Goal: Communication & Community: Answer question/provide support

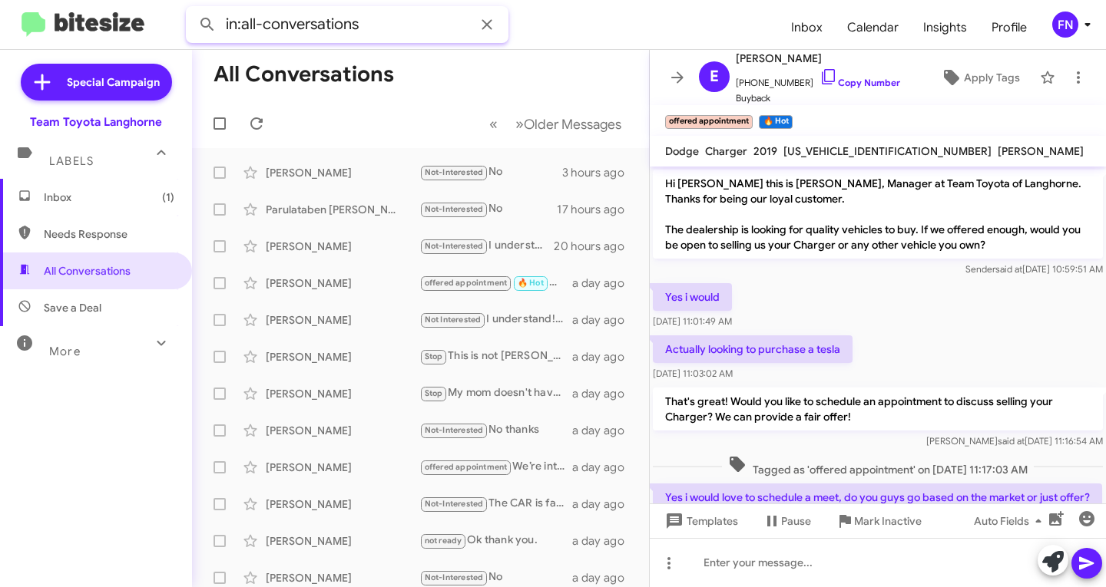
click at [411, 27] on input "in:all-conversations" at bounding box center [347, 24] width 323 height 37
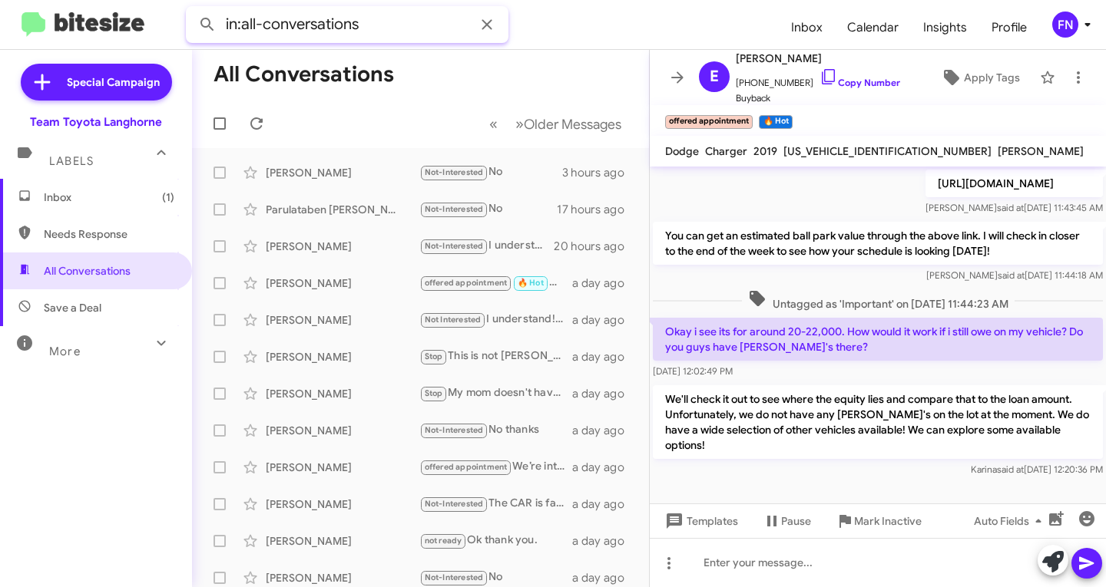
click at [411, 27] on input "in:all-conversations" at bounding box center [347, 24] width 323 height 37
click at [192, 9] on button at bounding box center [207, 24] width 31 height 31
type input "keat"
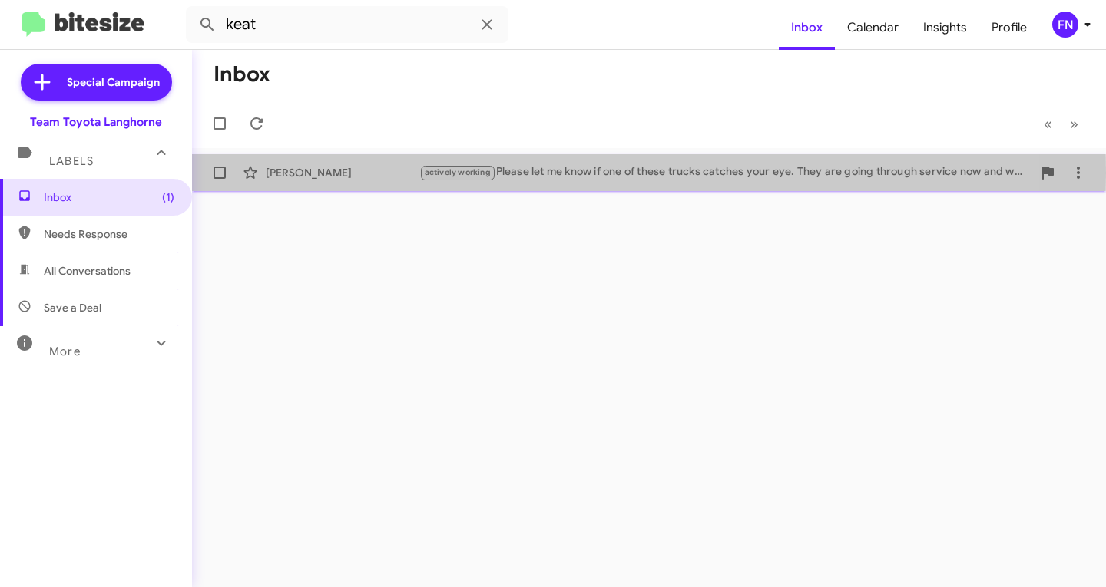
click at [292, 173] on div "Zachary Keaton" at bounding box center [343, 172] width 154 height 15
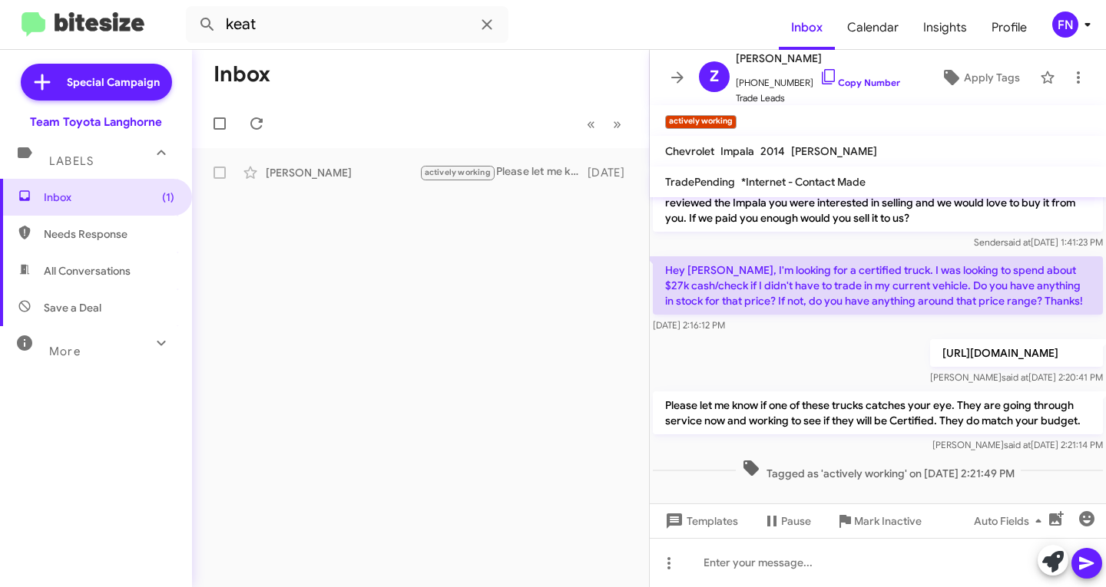
scroll to position [58, 0]
click at [489, 20] on icon at bounding box center [487, 24] width 18 height 18
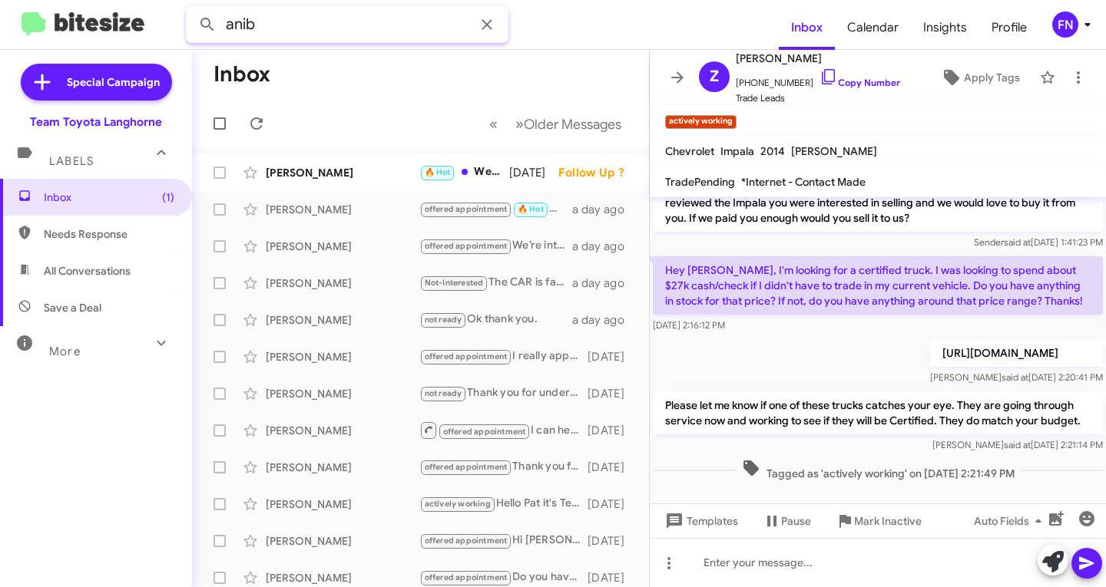
click at [192, 9] on button at bounding box center [207, 24] width 31 height 31
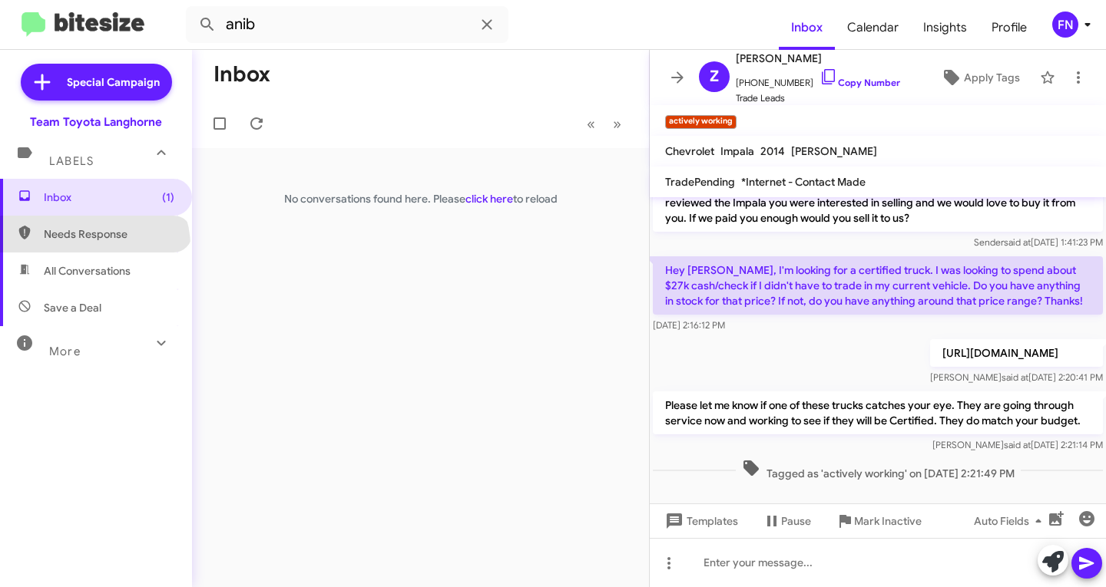
click at [94, 247] on span "Needs Response" at bounding box center [96, 234] width 192 height 37
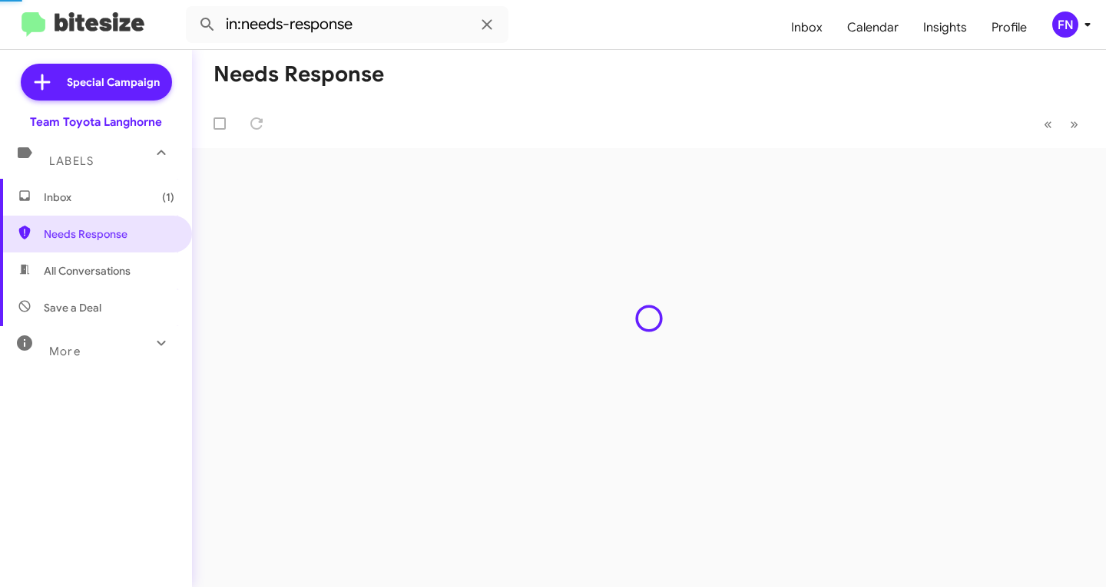
click at [91, 263] on span "All Conversations" at bounding box center [87, 270] width 87 height 15
type input "in:all-conversations"
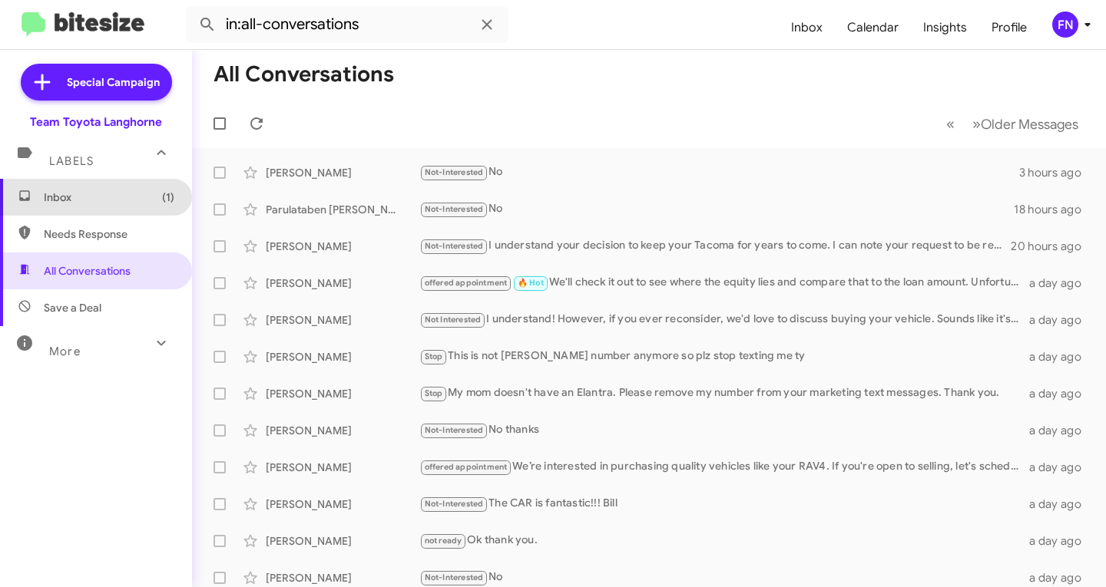
click at [150, 200] on span "Inbox (1)" at bounding box center [109, 197] width 131 height 15
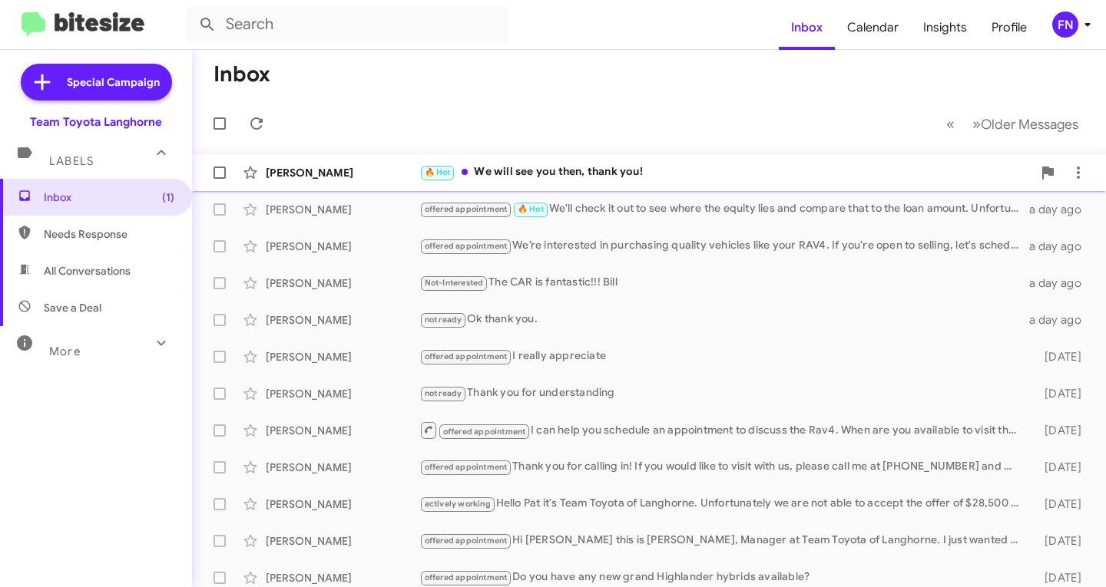
click at [317, 160] on div "Tim Mcclave 🔥 Hot We will see you then, thank you! 2 days ago Follow Up ?" at bounding box center [648, 172] width 889 height 31
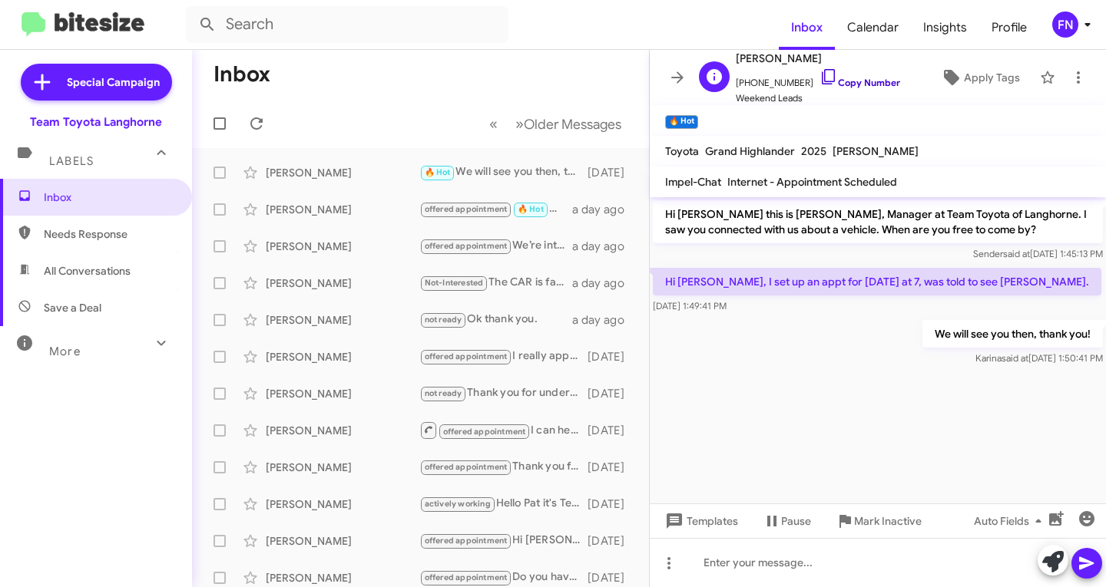
click at [819, 84] on icon at bounding box center [828, 77] width 18 height 18
click at [85, 271] on span "All Conversations" at bounding box center [87, 270] width 87 height 15
type input "in:all-conversations"
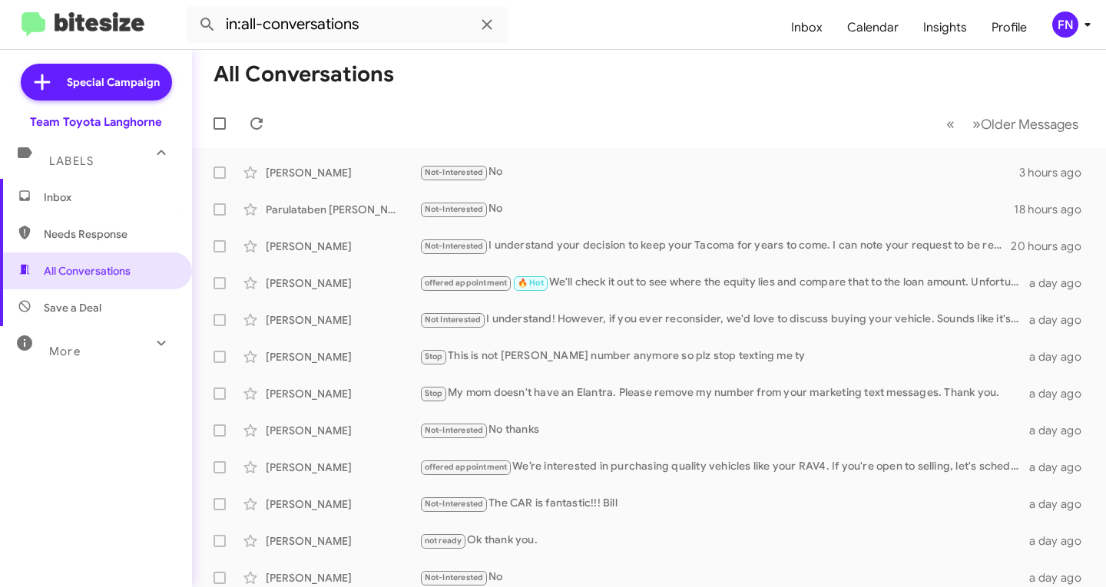
click at [89, 198] on span "Inbox" at bounding box center [109, 197] width 131 height 15
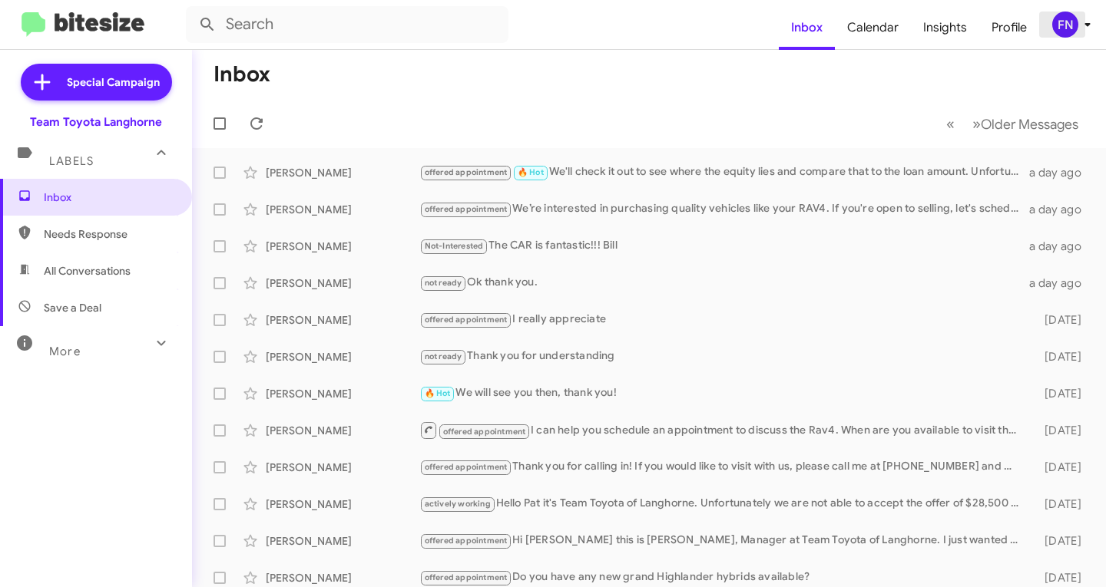
click at [1051, 27] on button "FN" at bounding box center [1064, 25] width 50 height 26
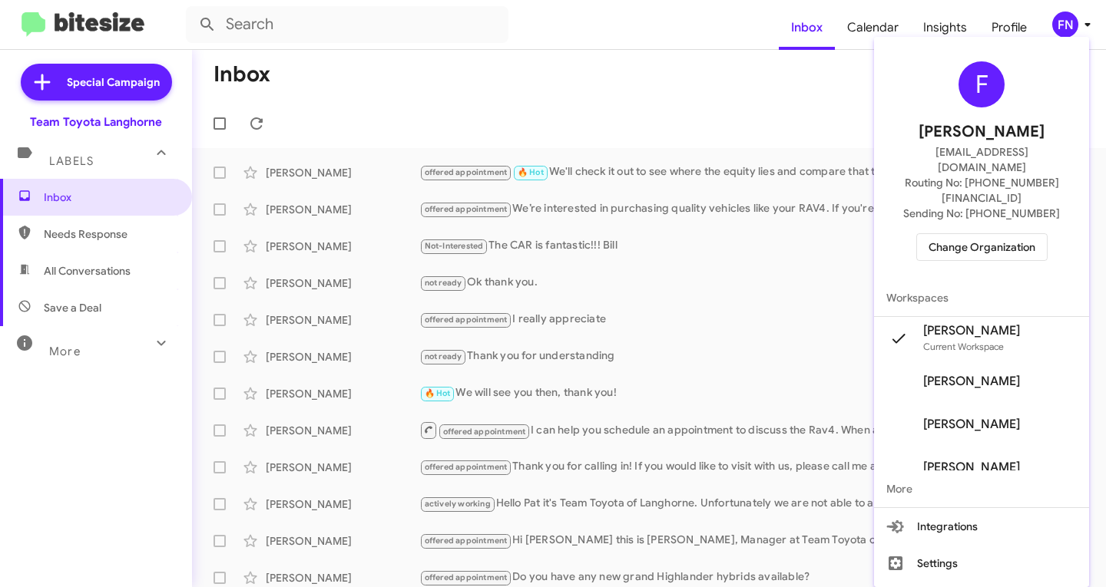
click at [970, 234] on span "Change Organization" at bounding box center [981, 247] width 107 height 26
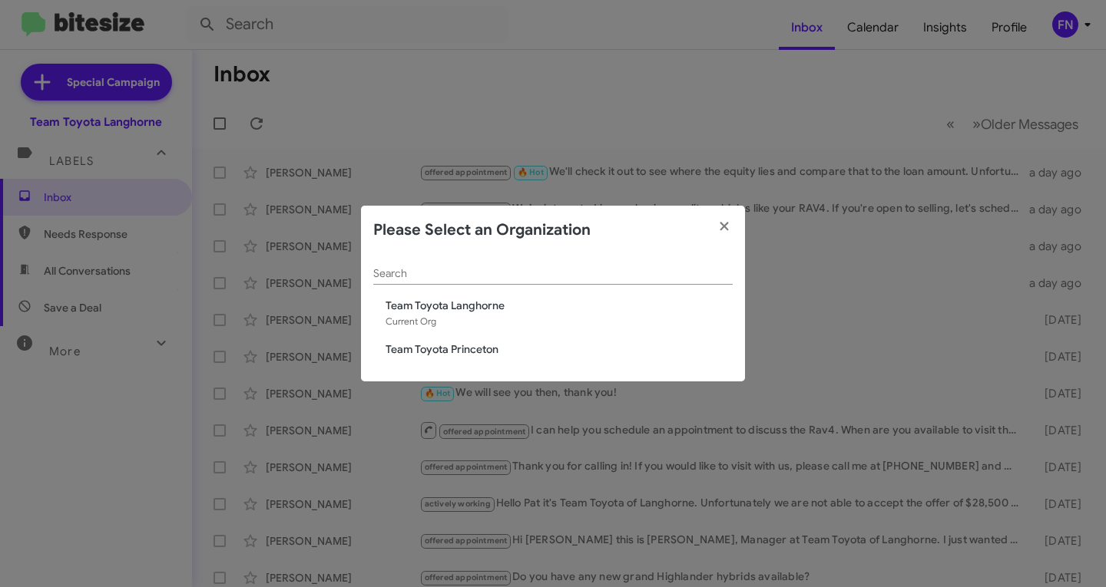
click at [475, 343] on span "Team Toyota Princeton" at bounding box center [558, 349] width 347 height 15
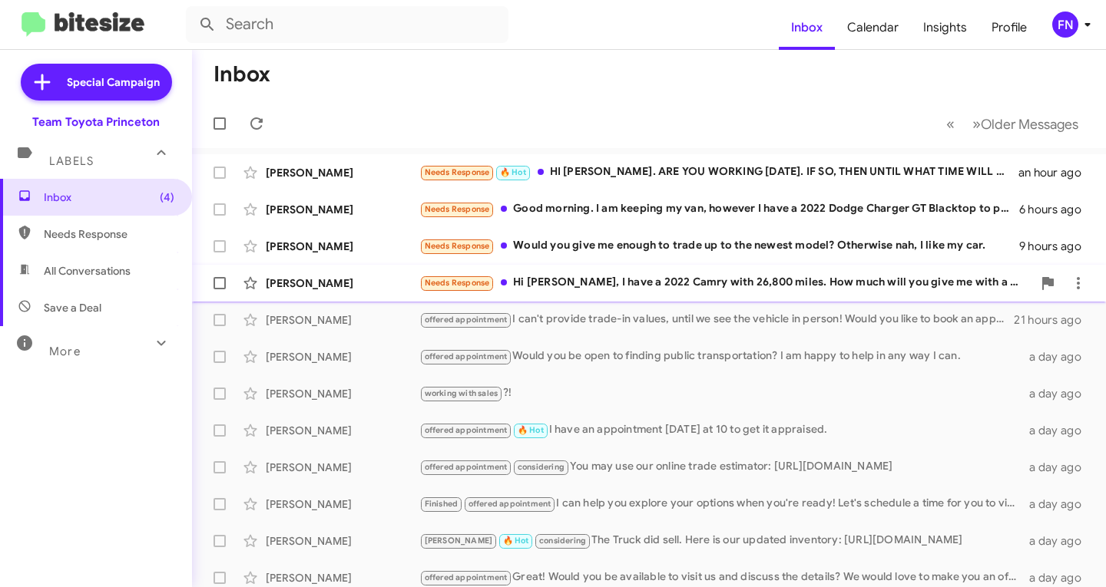
click at [354, 283] on div "[PERSON_NAME]" at bounding box center [343, 283] width 154 height 15
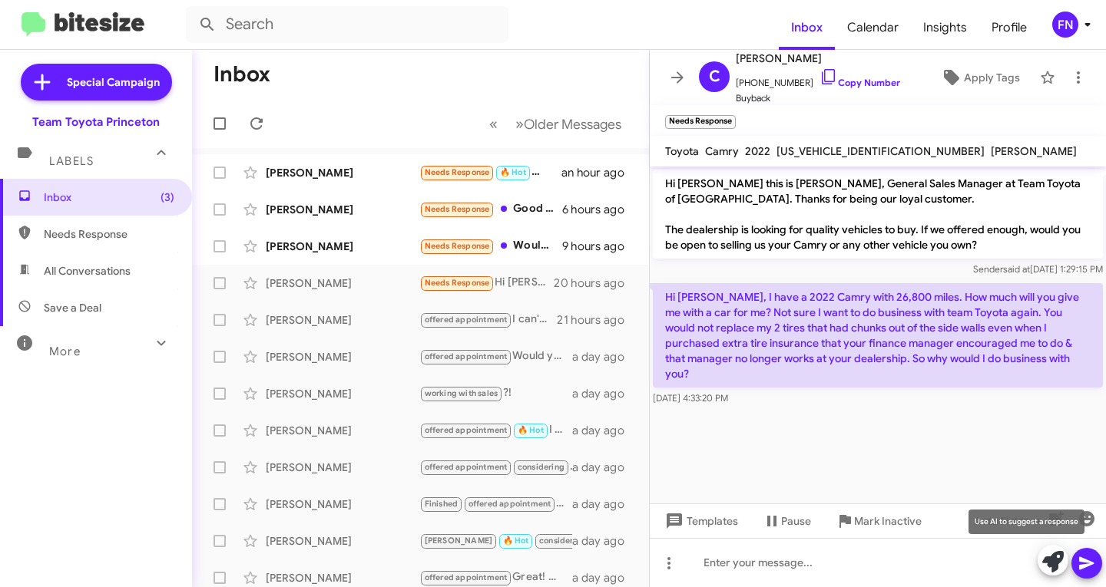
click at [1061, 574] on span at bounding box center [1053, 562] width 22 height 34
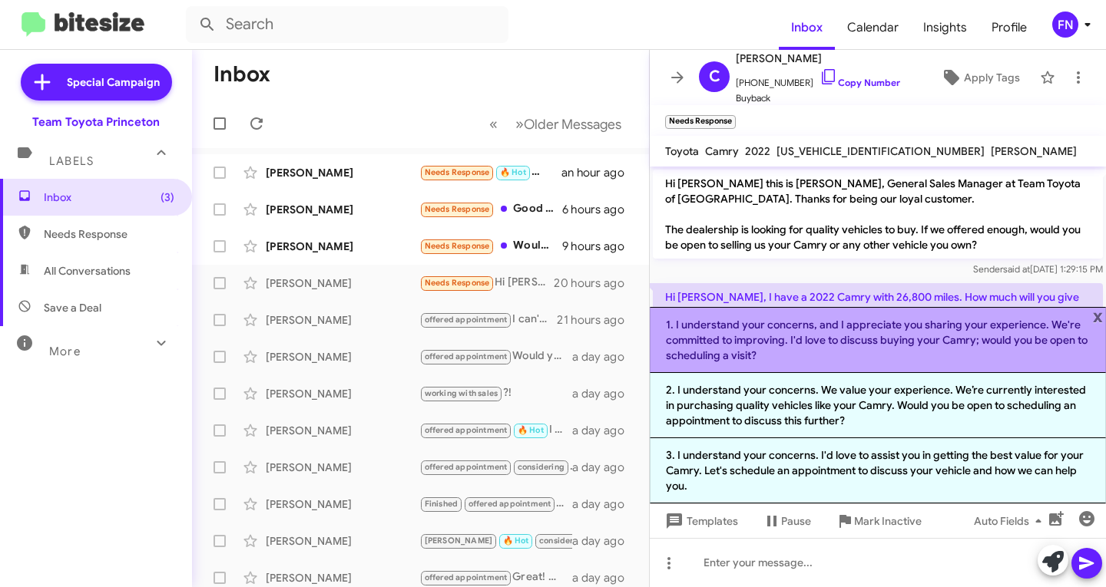
click at [801, 356] on li "1. I understand your concerns, and I appreciate you sharing your experience. We…" at bounding box center [878, 340] width 456 height 66
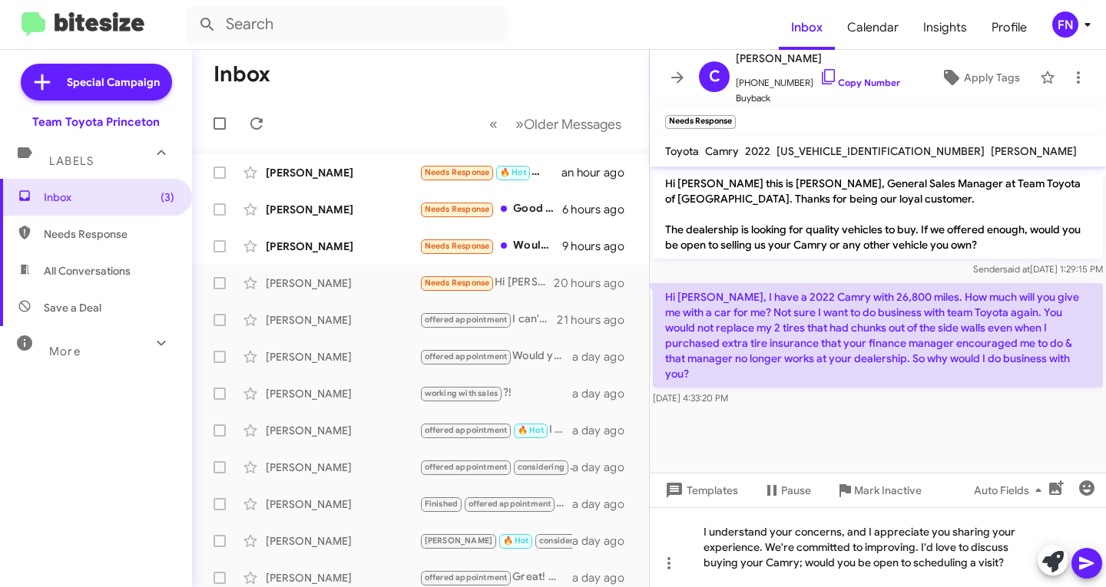
click at [1084, 551] on span at bounding box center [1086, 563] width 18 height 31
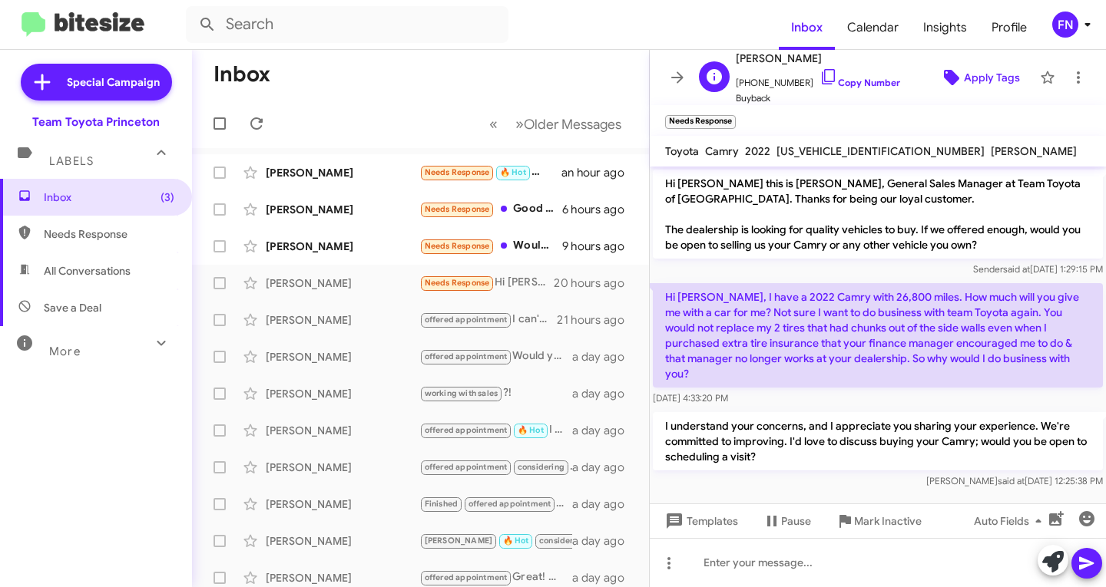
click at [996, 89] on span "Apply Tags" at bounding box center [992, 78] width 56 height 28
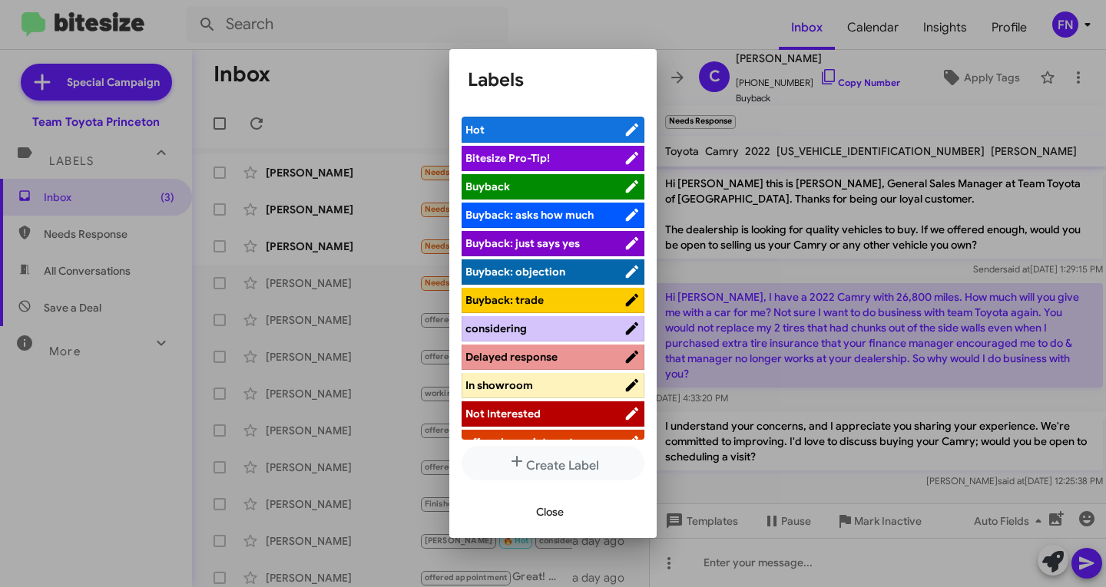
scroll to position [77, 0]
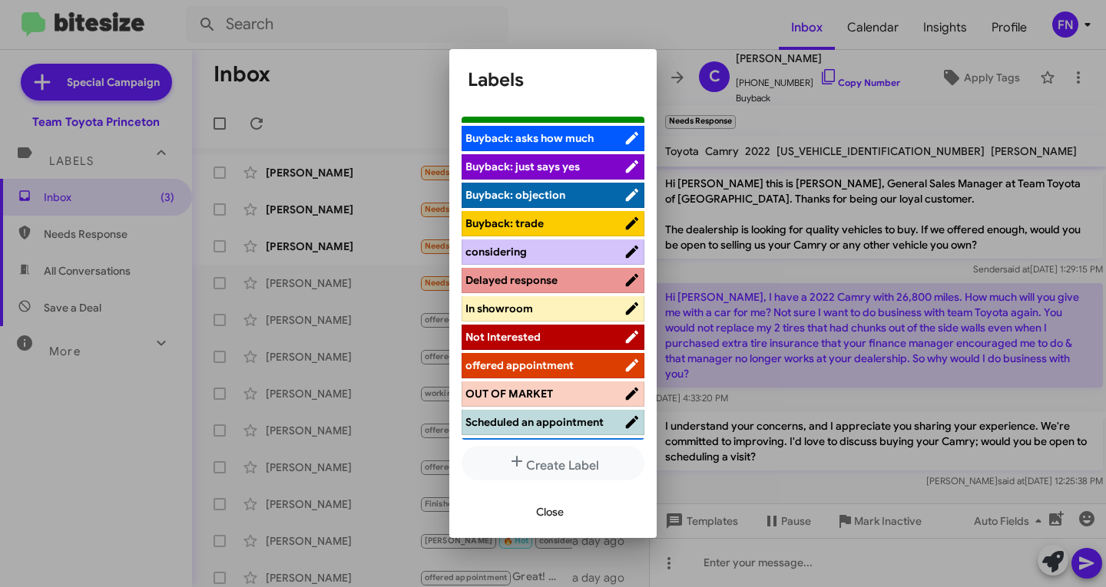
click at [533, 392] on span "OUT OF MARKET" at bounding box center [509, 394] width 88 height 14
click at [533, 372] on span "offered appointment" at bounding box center [519, 366] width 108 height 14
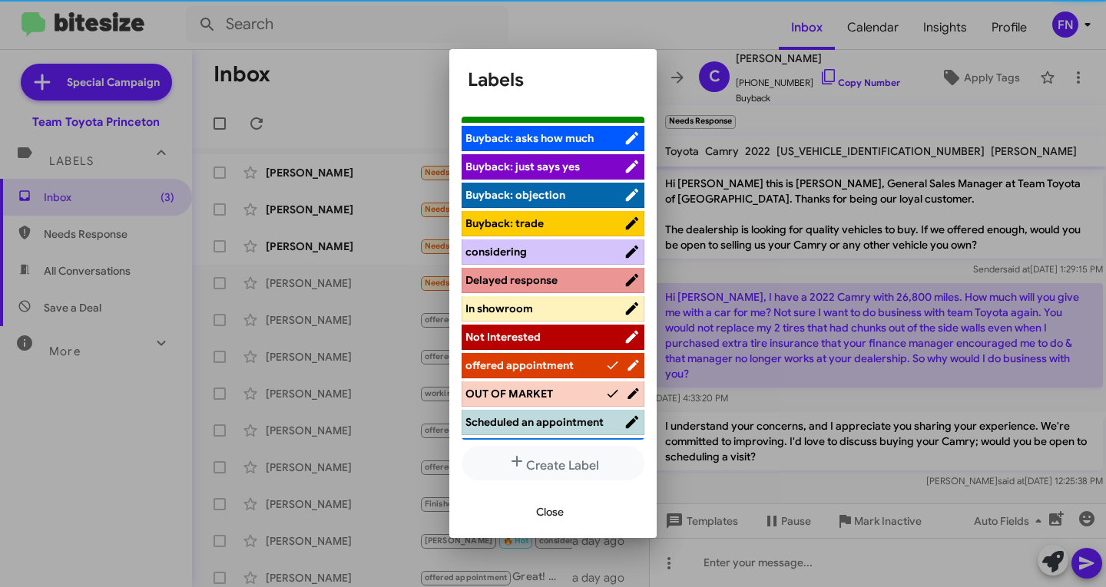
click at [536, 370] on span "offered appointment" at bounding box center [519, 366] width 108 height 14
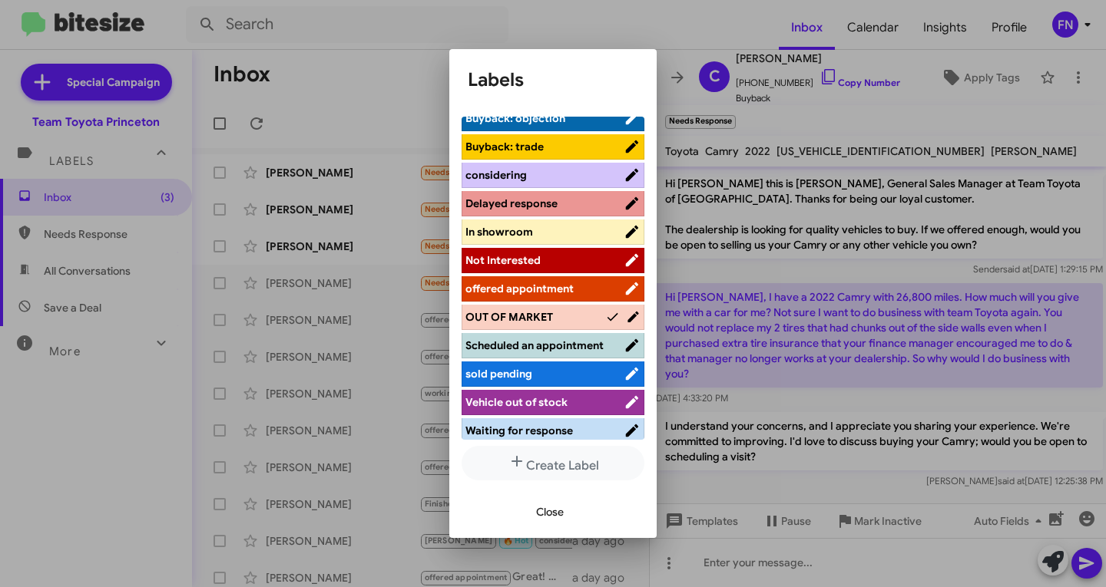
click at [566, 281] on span "offered appointment" at bounding box center [544, 288] width 158 height 15
click at [549, 320] on span "OUT OF MARKET" at bounding box center [509, 317] width 88 height 14
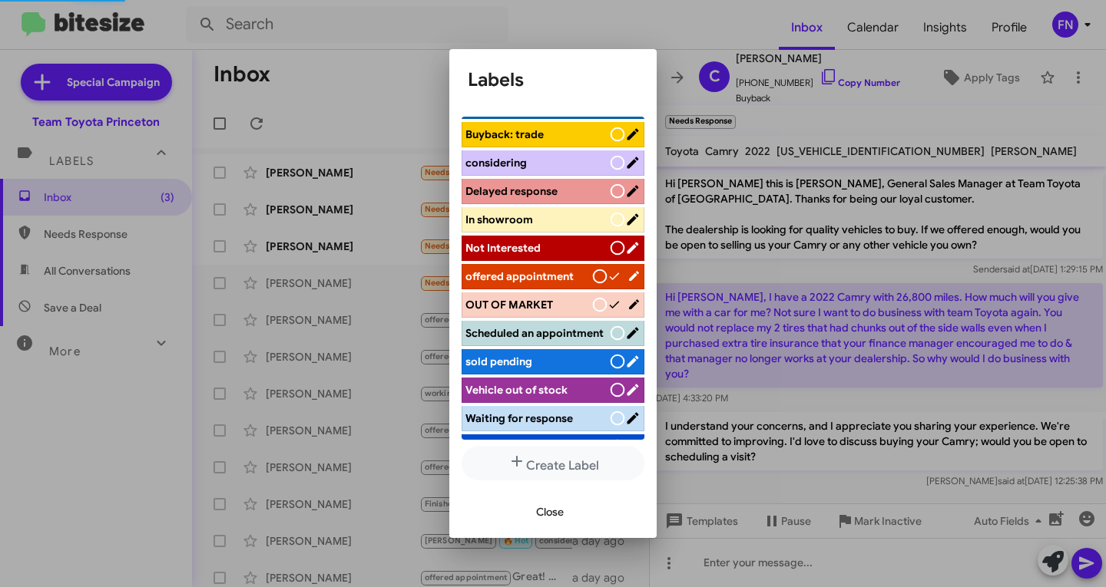
scroll to position [154, 0]
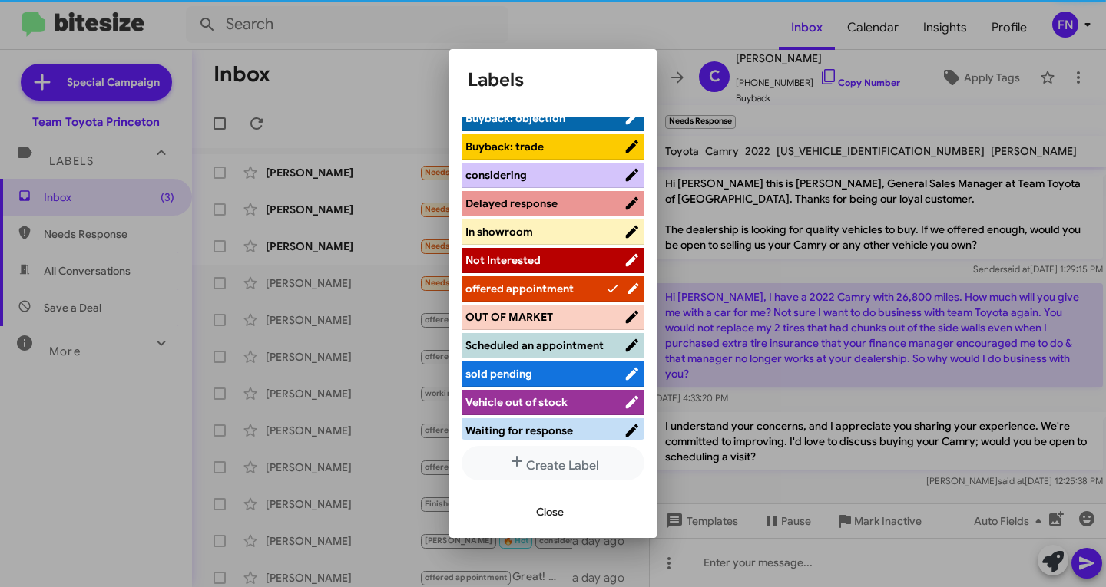
click at [562, 505] on span "Close" at bounding box center [550, 512] width 28 height 28
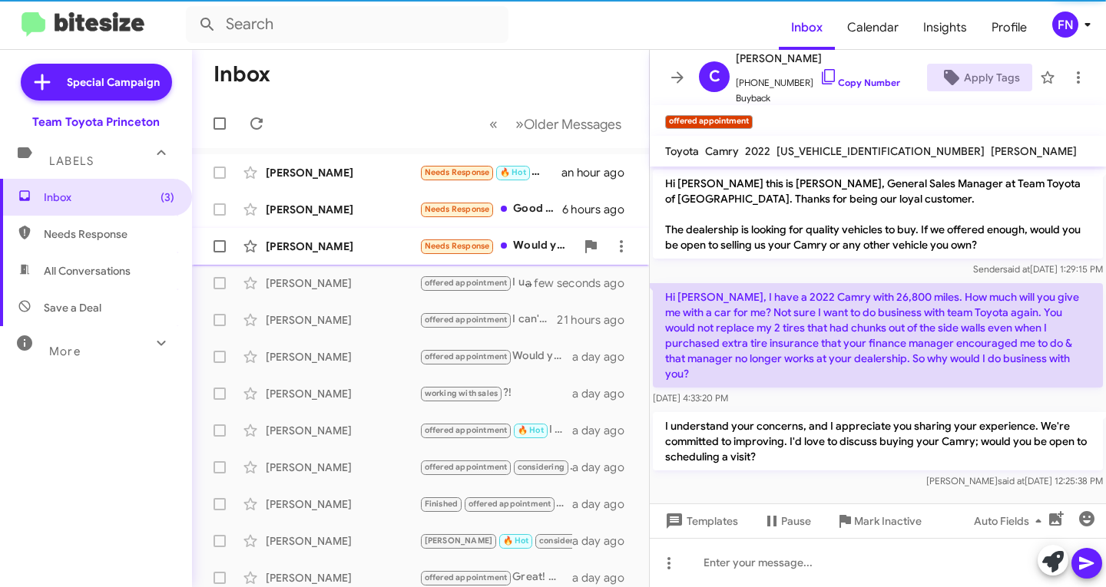
click at [380, 243] on div "[PERSON_NAME]" at bounding box center [343, 246] width 154 height 15
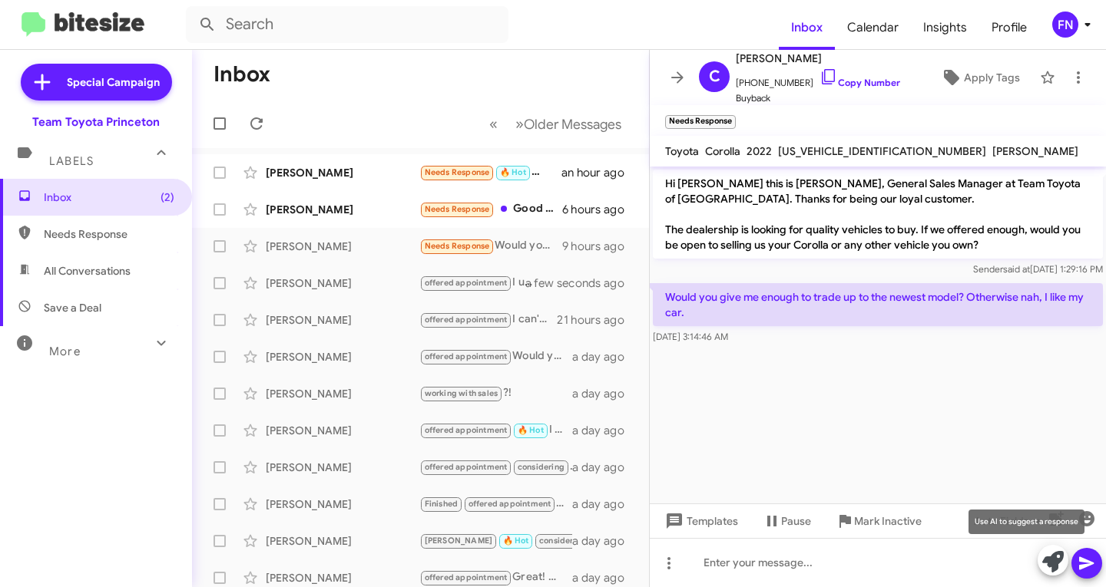
click at [1053, 564] on icon at bounding box center [1053, 562] width 22 height 22
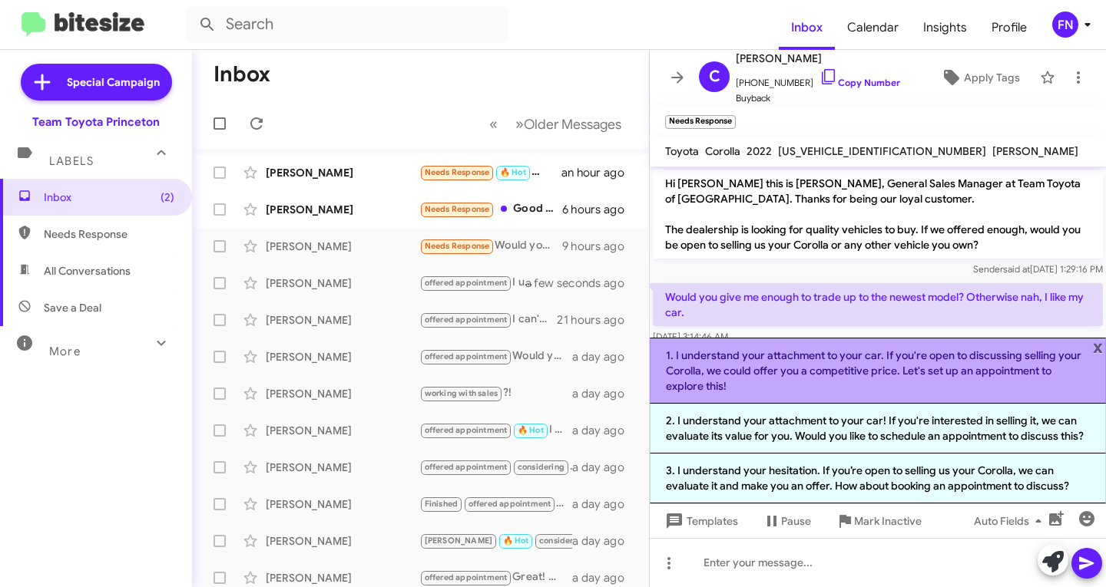
click at [792, 368] on li "1. I understand your attachment to your car. If you're open to discussing selli…" at bounding box center [878, 371] width 456 height 66
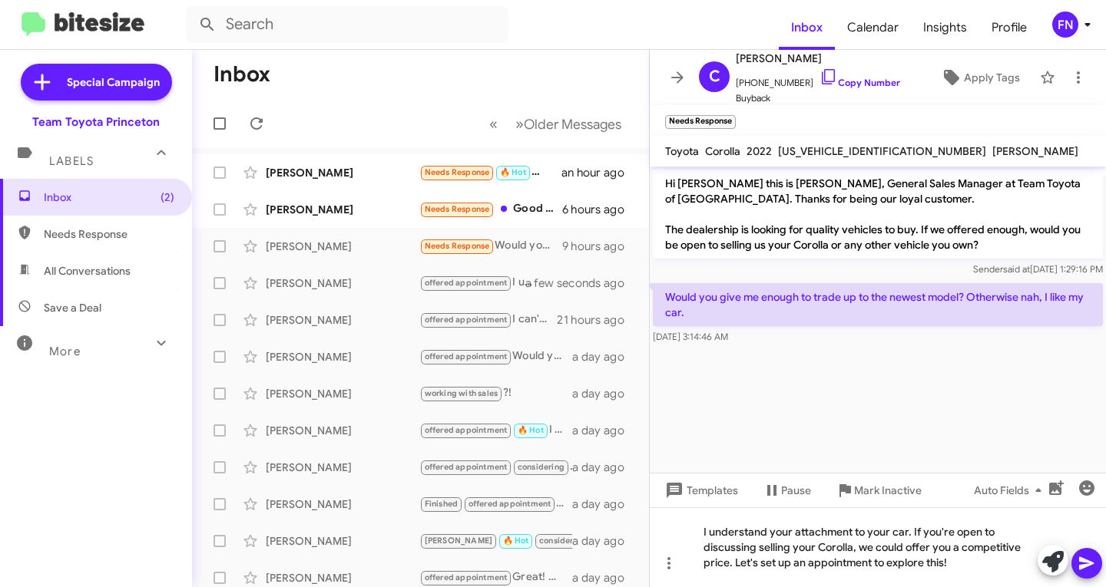
click at [1084, 559] on icon at bounding box center [1086, 564] width 15 height 13
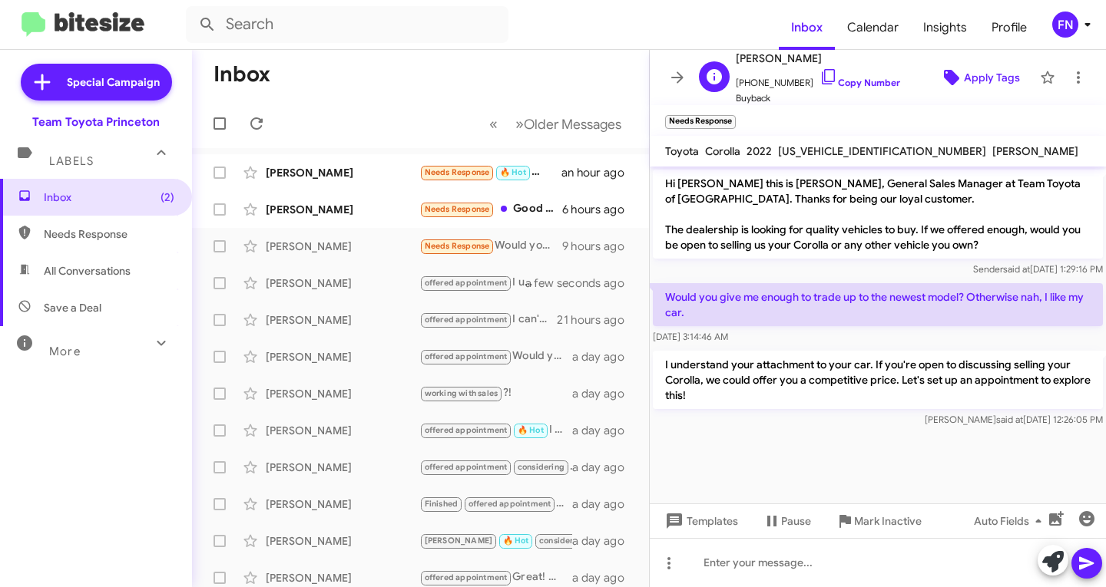
click at [939, 91] on span "Apply Tags" at bounding box center [979, 78] width 81 height 28
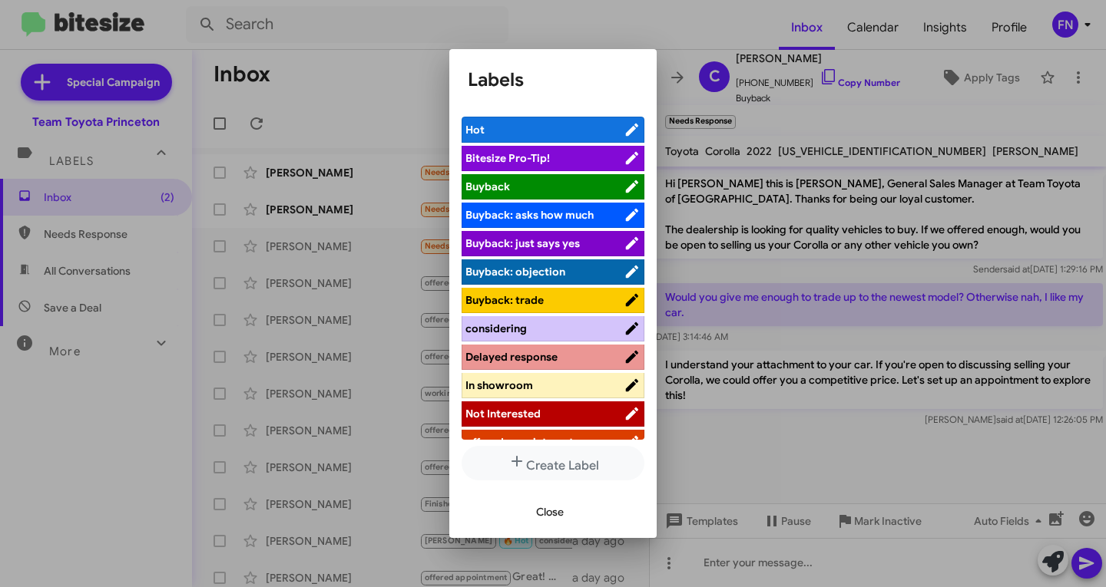
scroll to position [77, 0]
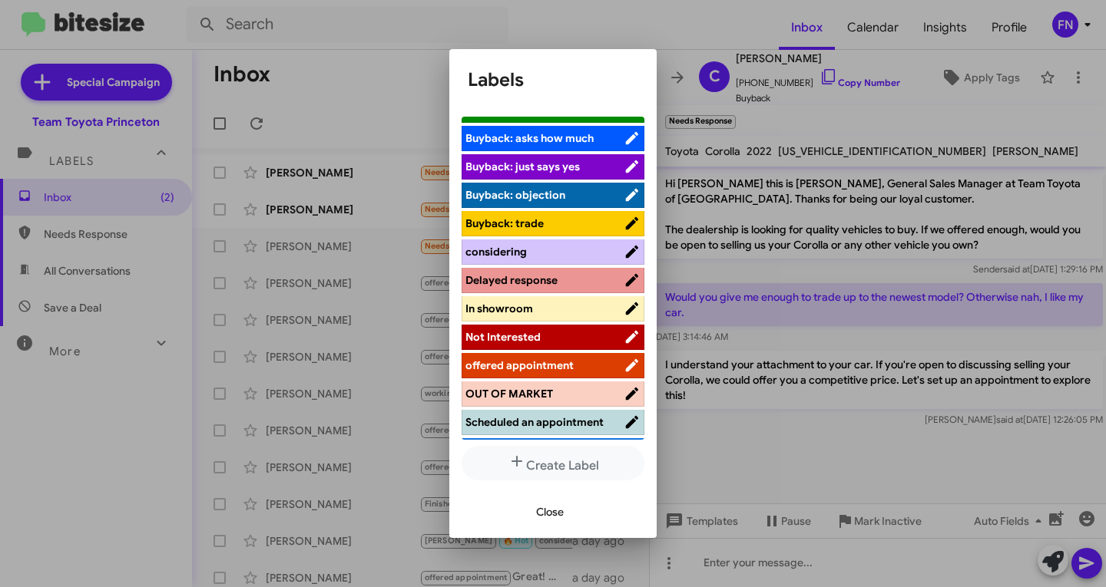
click at [554, 367] on span "offered appointment" at bounding box center [519, 366] width 108 height 14
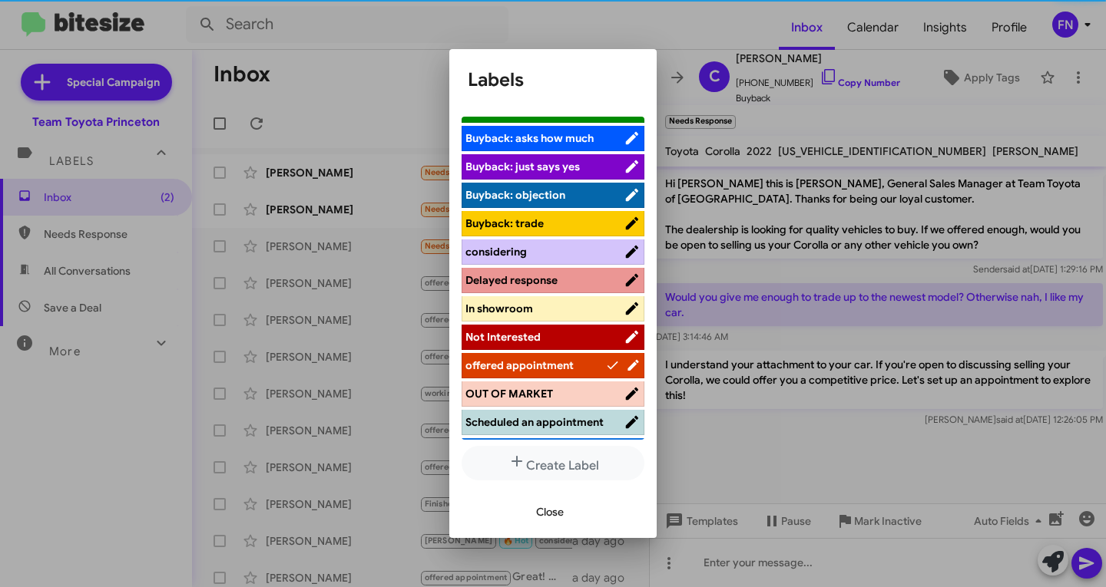
click at [555, 519] on span "Close" at bounding box center [550, 512] width 28 height 28
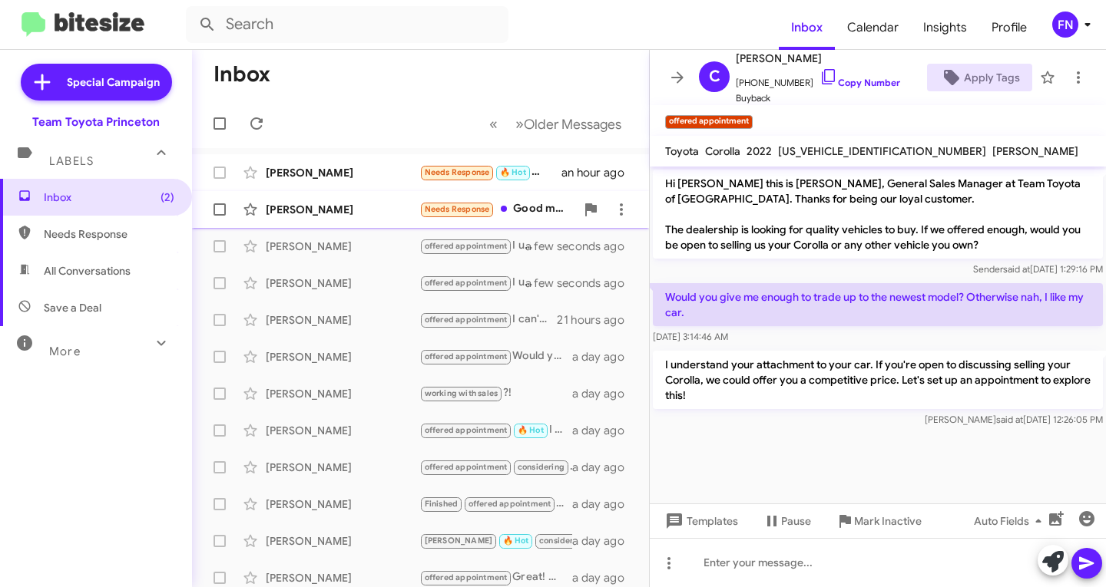
click at [326, 206] on div "[PERSON_NAME]" at bounding box center [343, 209] width 154 height 15
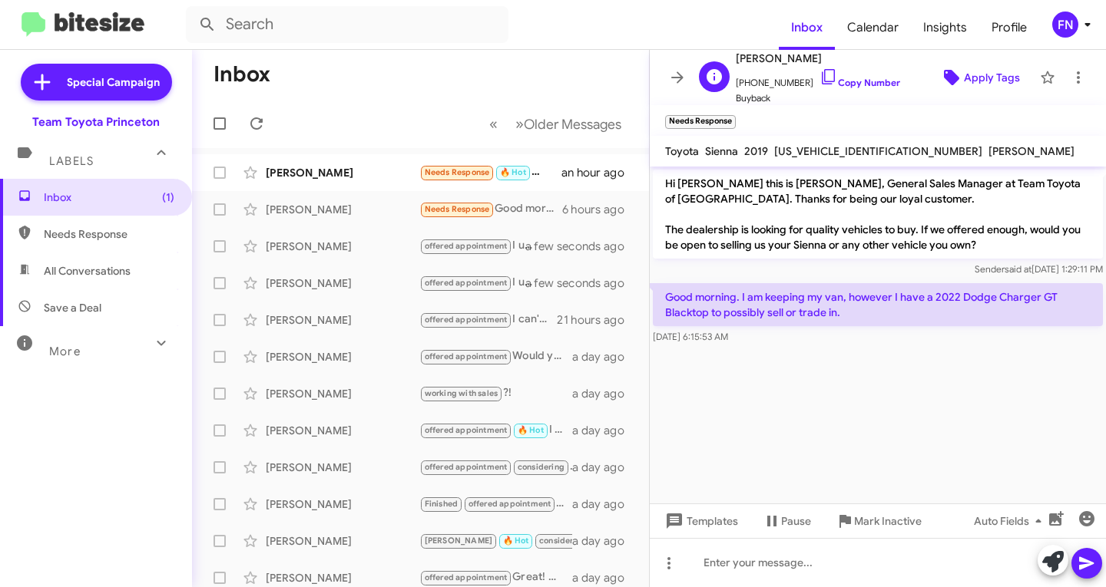
click at [964, 77] on span "Apply Tags" at bounding box center [992, 78] width 56 height 28
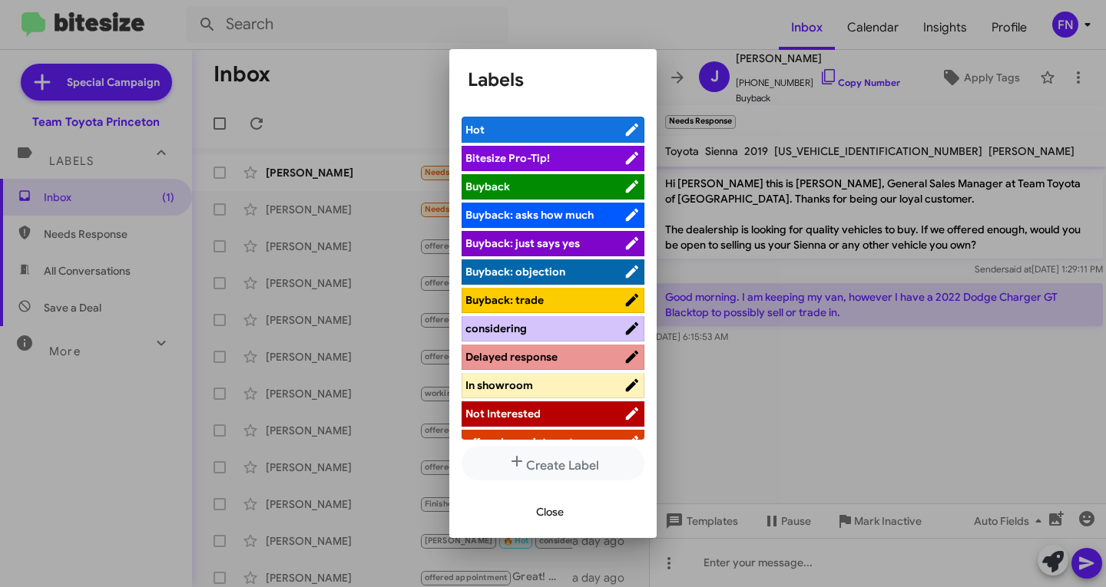
click at [855, 400] on div at bounding box center [553, 293] width 1106 height 587
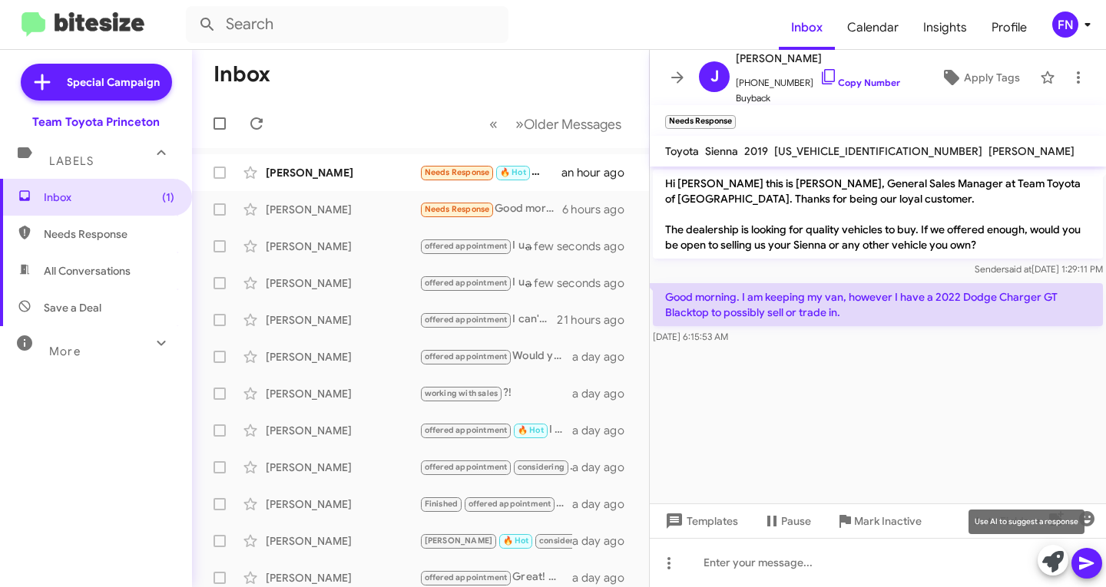
click at [1051, 562] on icon at bounding box center [1053, 562] width 22 height 22
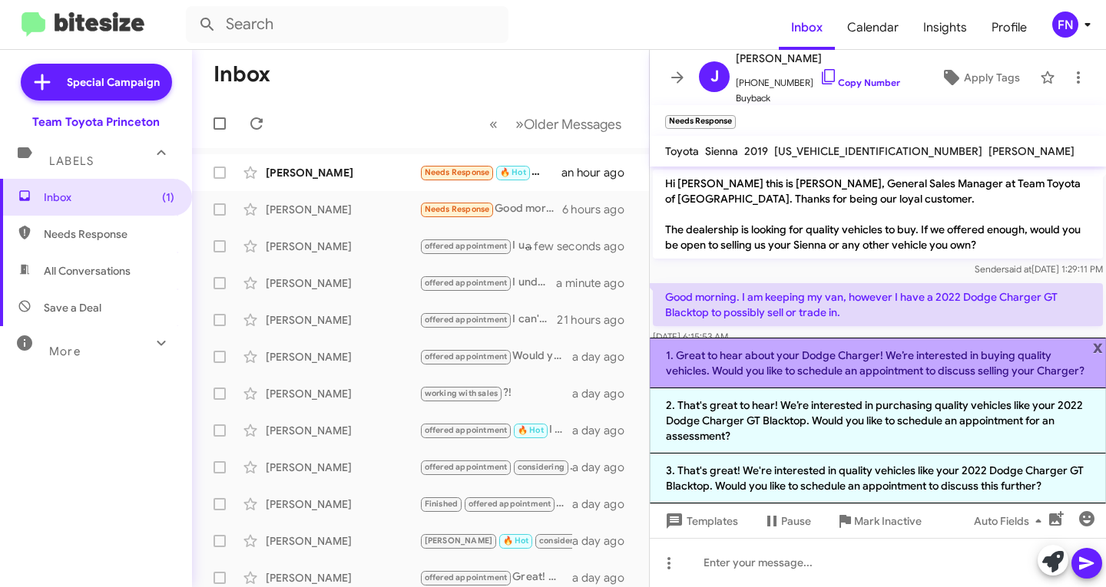
click at [736, 373] on li "1. Great to hear about your Dodge Charger! We’re interested in buying quality v…" at bounding box center [878, 363] width 456 height 51
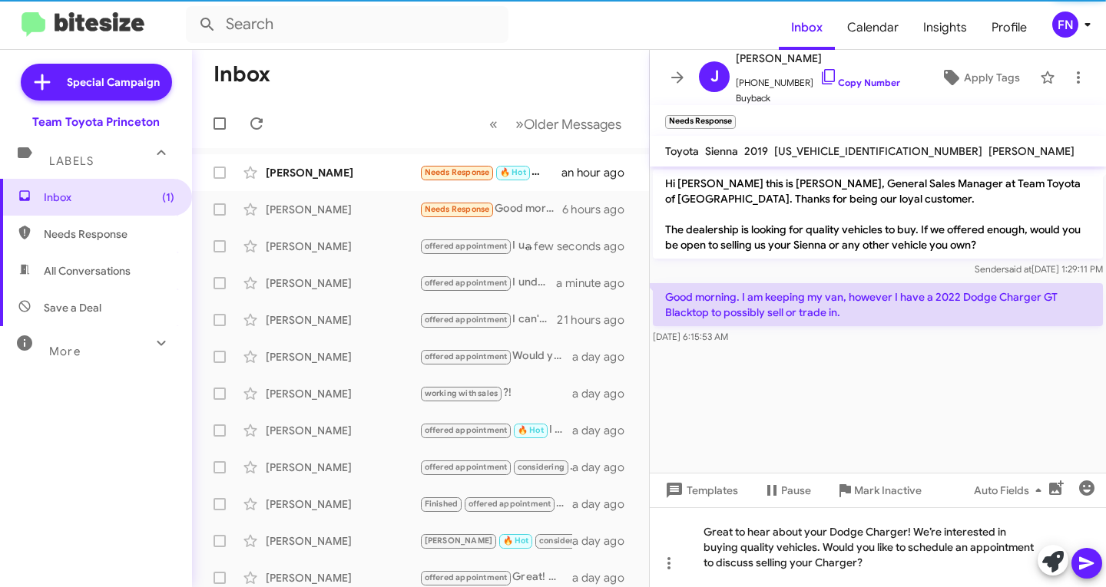
click at [1092, 554] on span at bounding box center [1086, 563] width 18 height 31
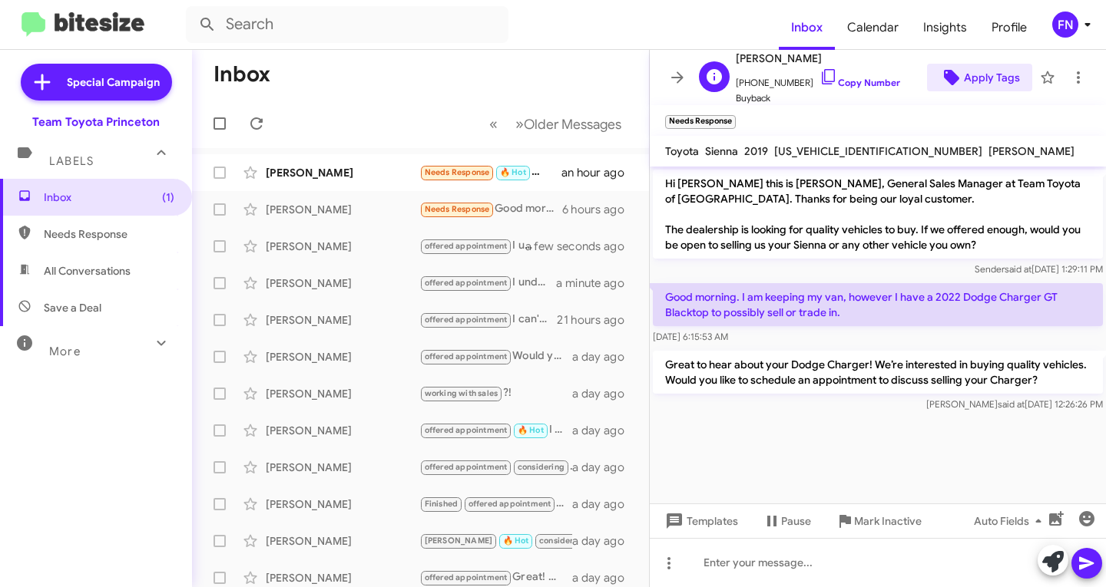
click at [987, 87] on span "Apply Tags" at bounding box center [992, 78] width 56 height 28
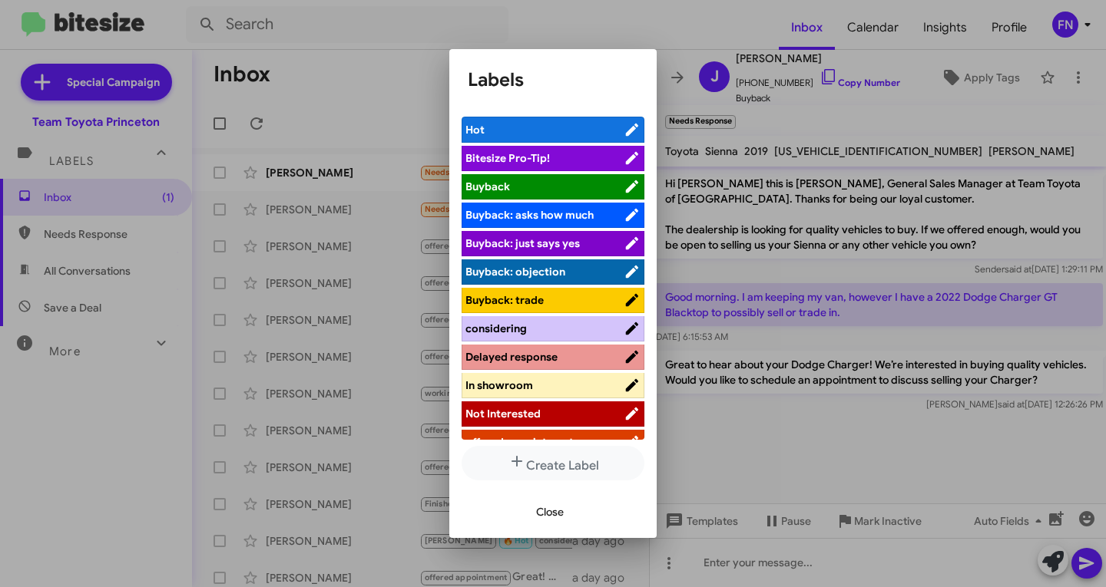
scroll to position [77, 0]
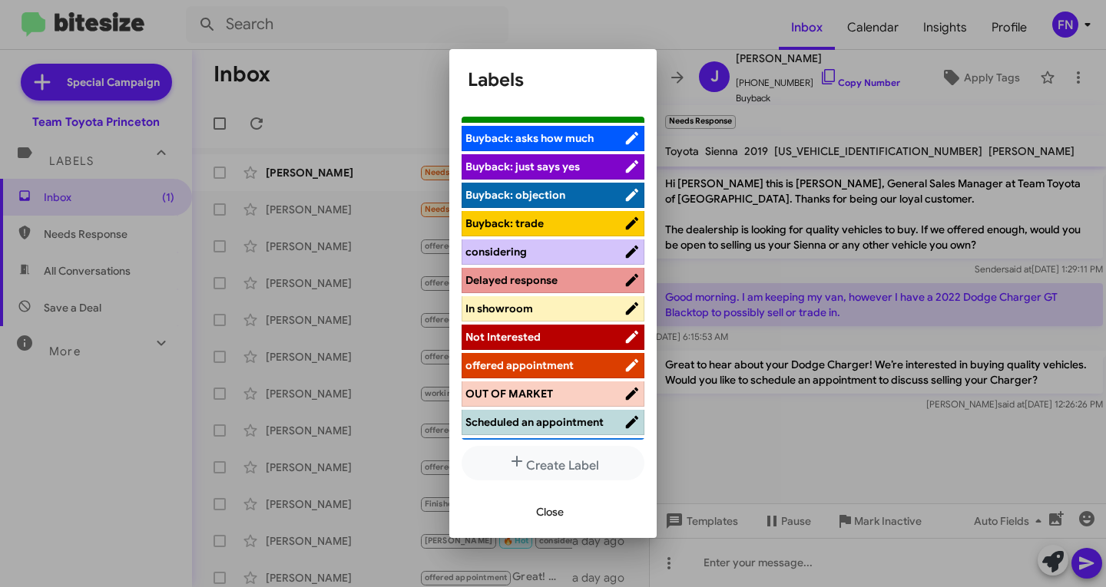
click at [538, 363] on span "offered appointment" at bounding box center [519, 366] width 108 height 14
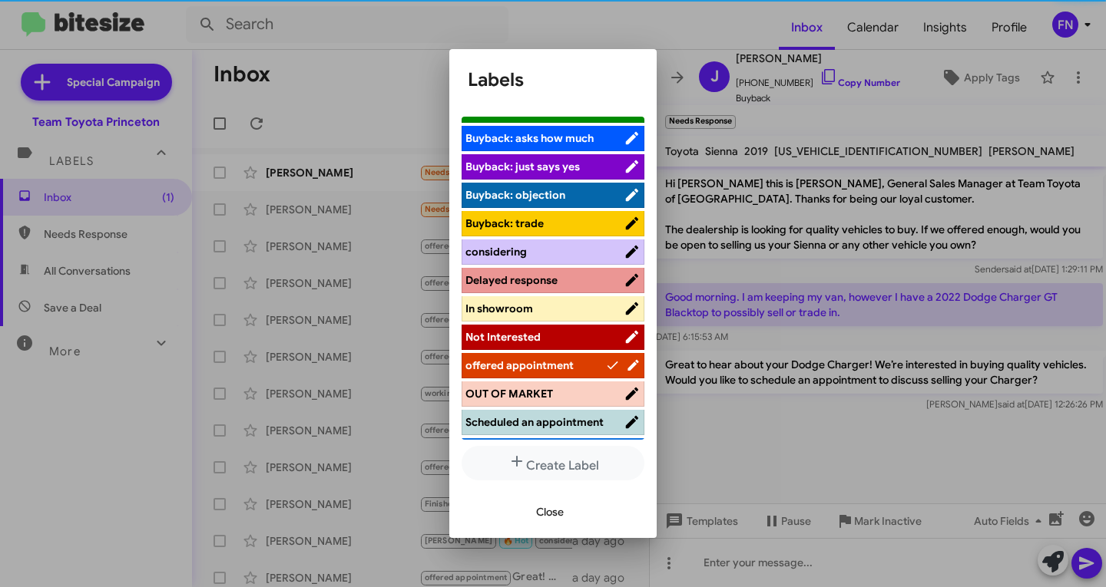
click at [548, 505] on span "Close" at bounding box center [550, 512] width 28 height 28
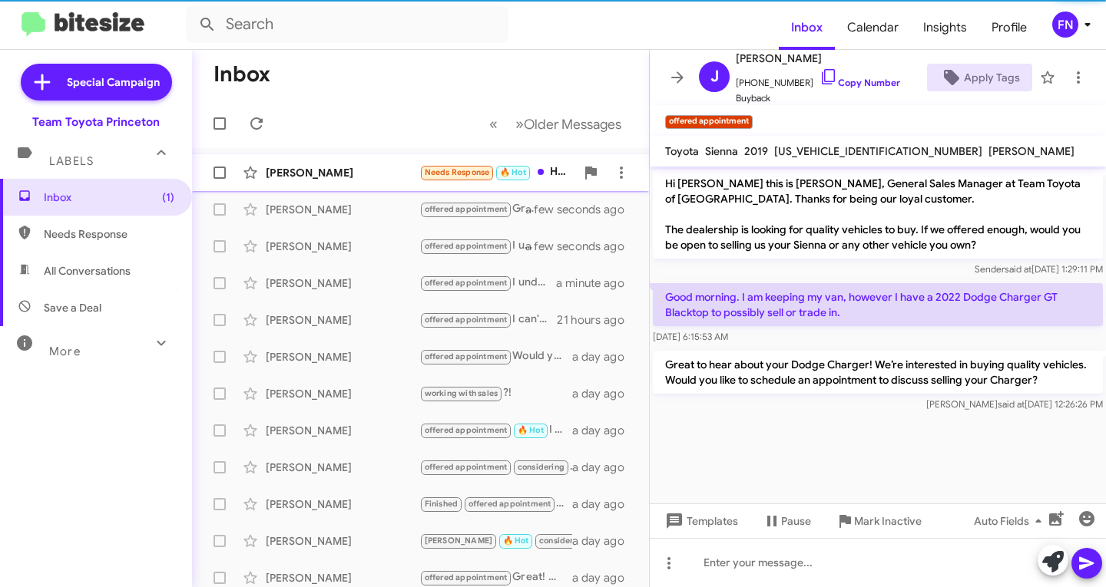
click at [323, 174] on div "[PERSON_NAME]" at bounding box center [343, 172] width 154 height 15
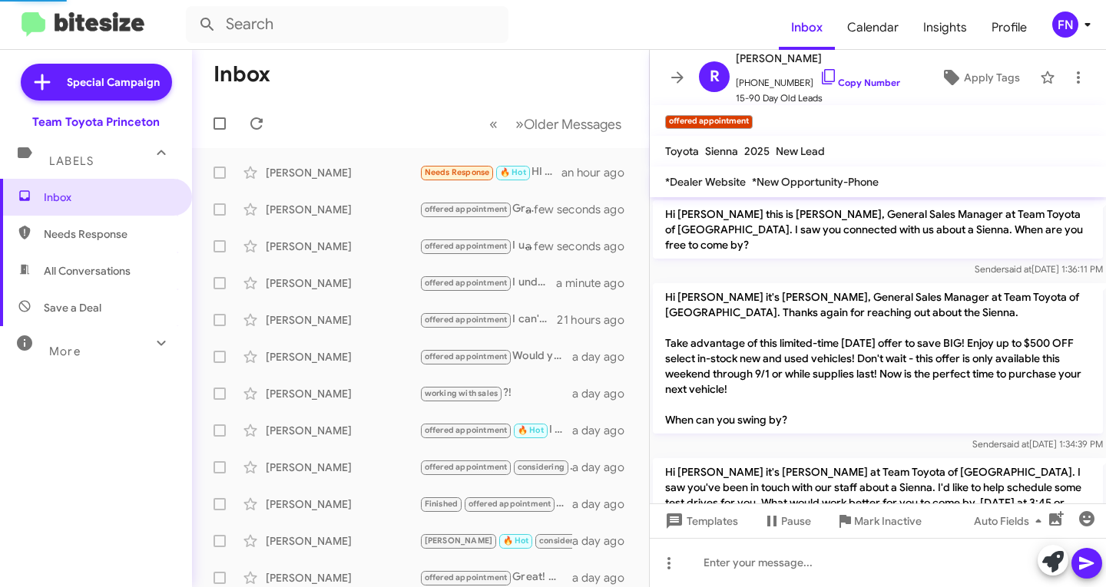
scroll to position [179, 0]
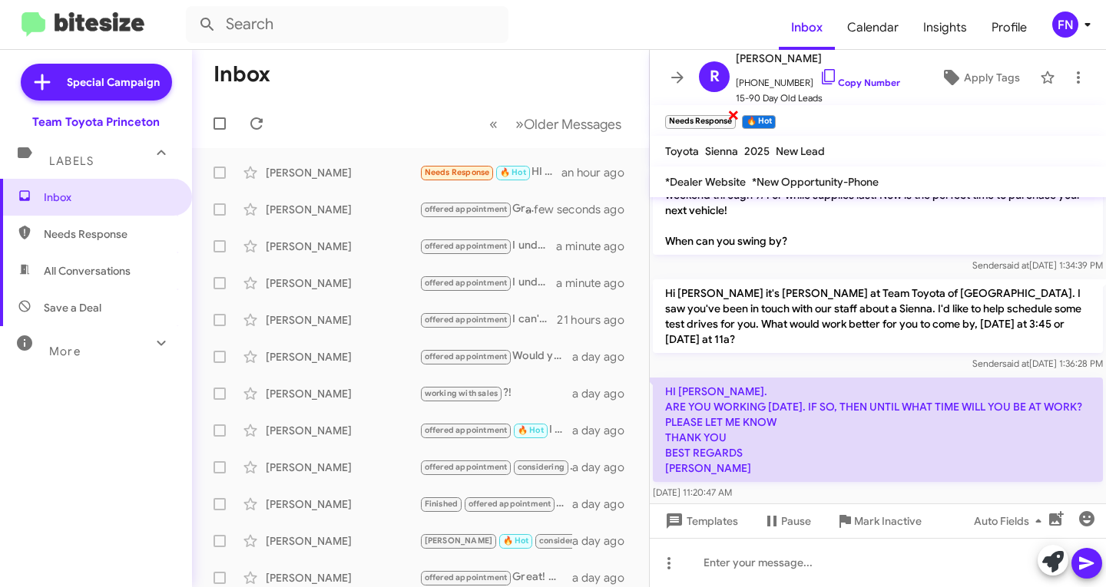
click at [737, 119] on span "×" at bounding box center [733, 114] width 12 height 18
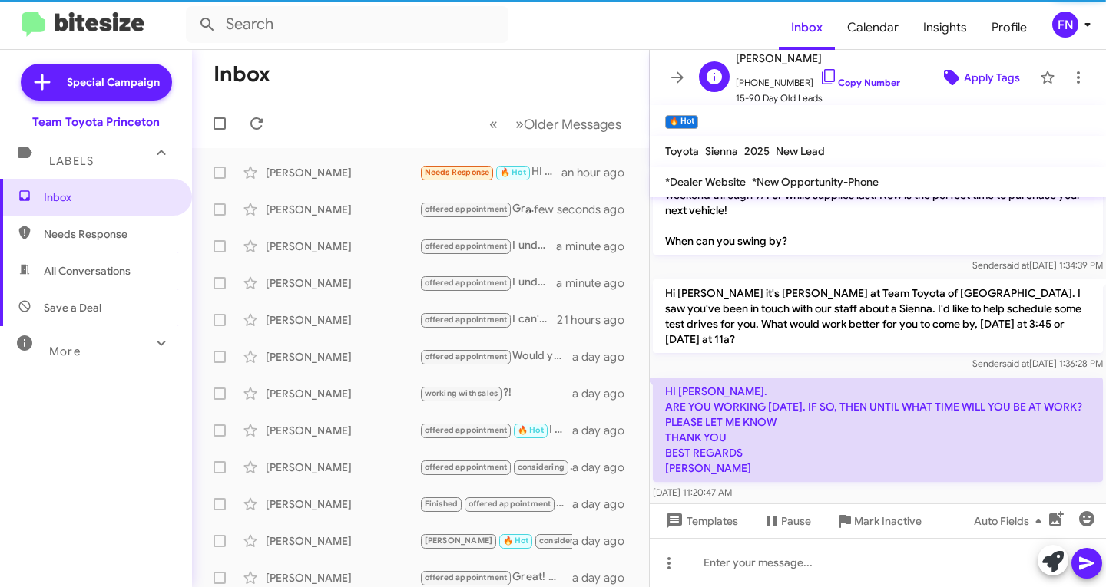
click at [964, 76] on span "Apply Tags" at bounding box center [992, 78] width 56 height 28
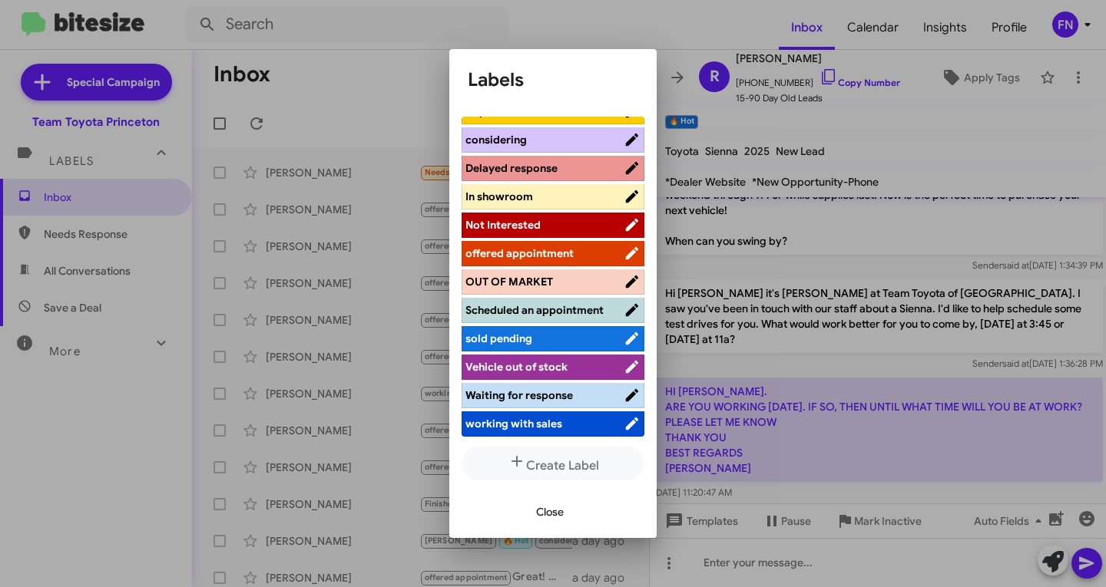
scroll to position [201, 0]
click at [511, 421] on span "working with sales" at bounding box center [513, 424] width 97 height 14
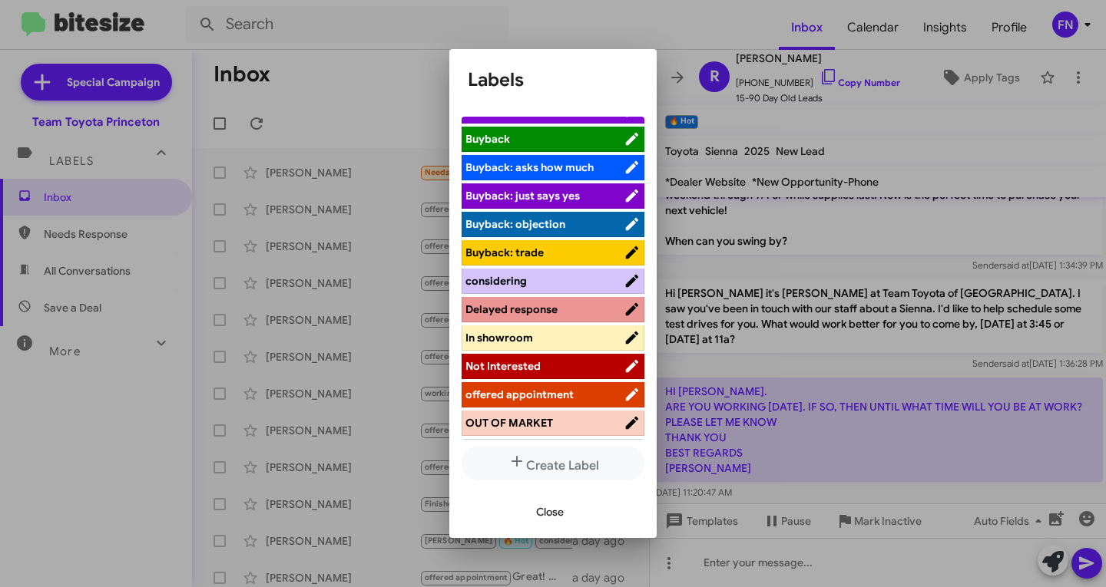
scroll to position [0, 0]
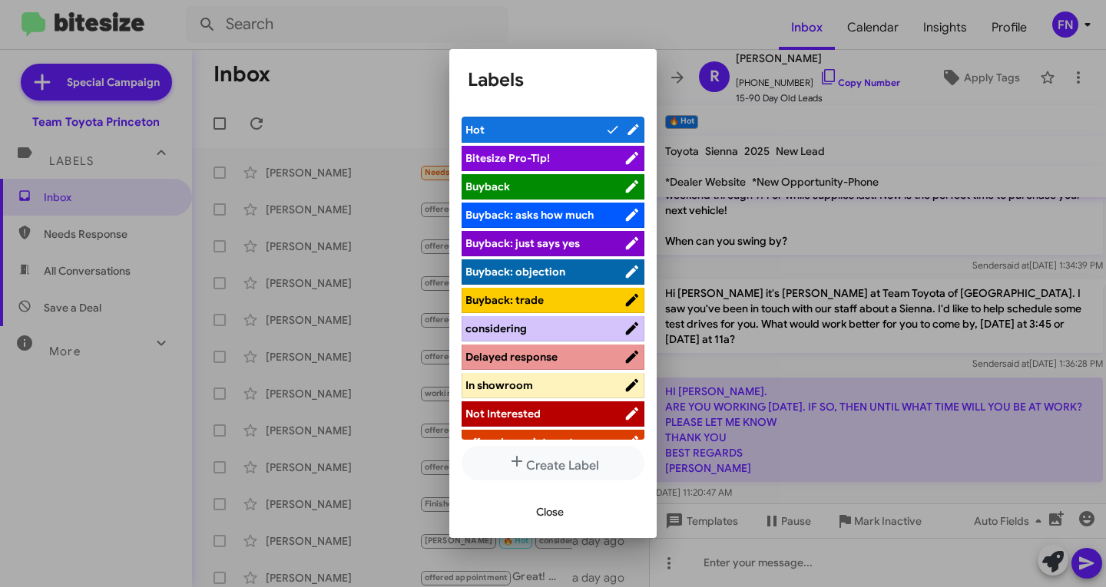
click at [527, 333] on span "considering" at bounding box center [544, 328] width 158 height 15
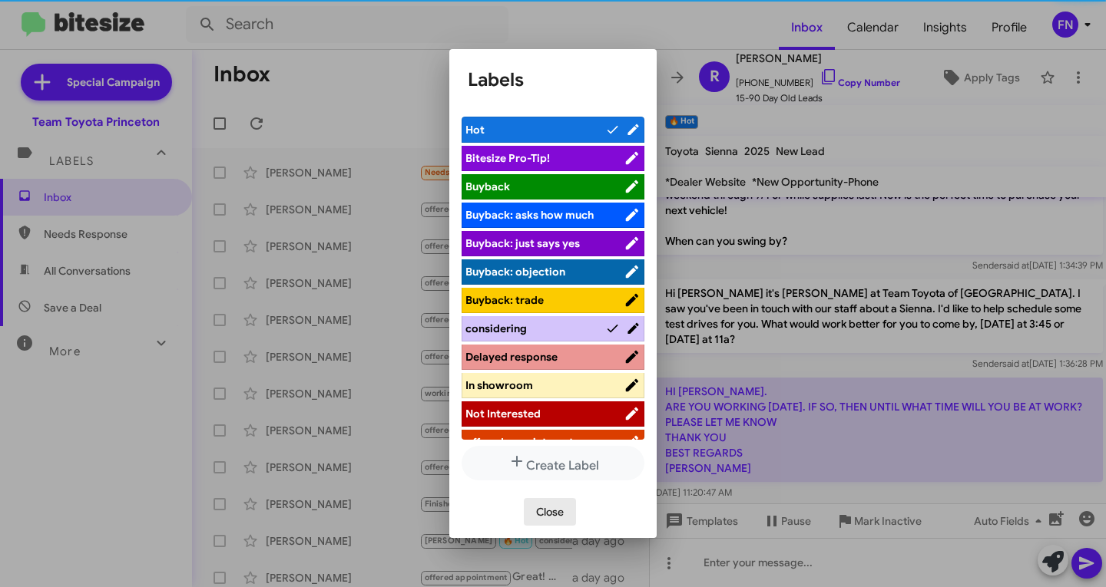
click at [549, 516] on span "Close" at bounding box center [550, 512] width 28 height 28
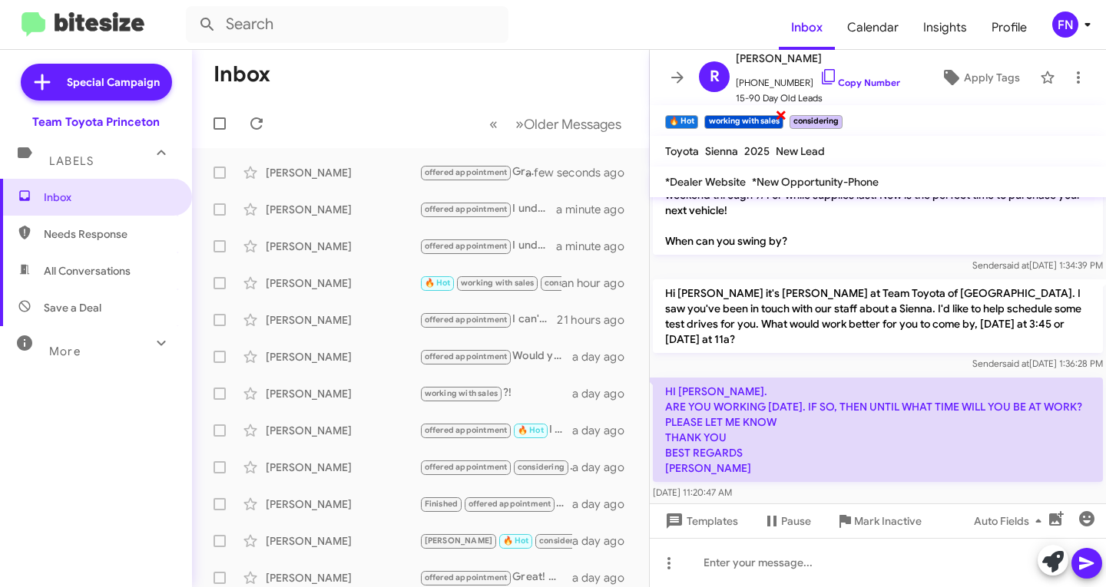
click at [781, 116] on span "×" at bounding box center [781, 114] width 12 height 18
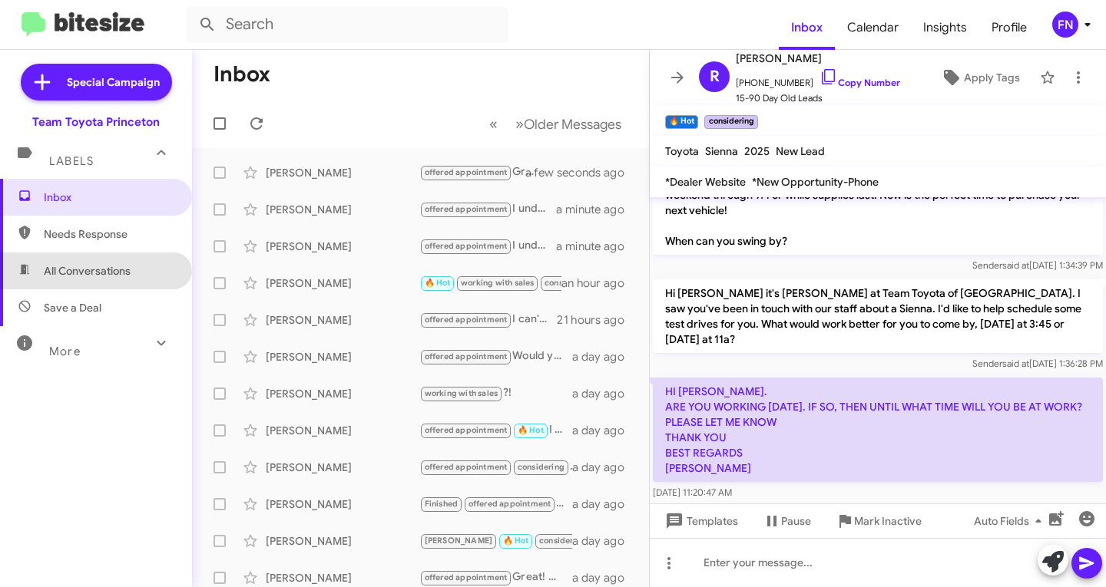
click at [112, 278] on span "All Conversations" at bounding box center [87, 270] width 87 height 15
type input "in:all-conversations"
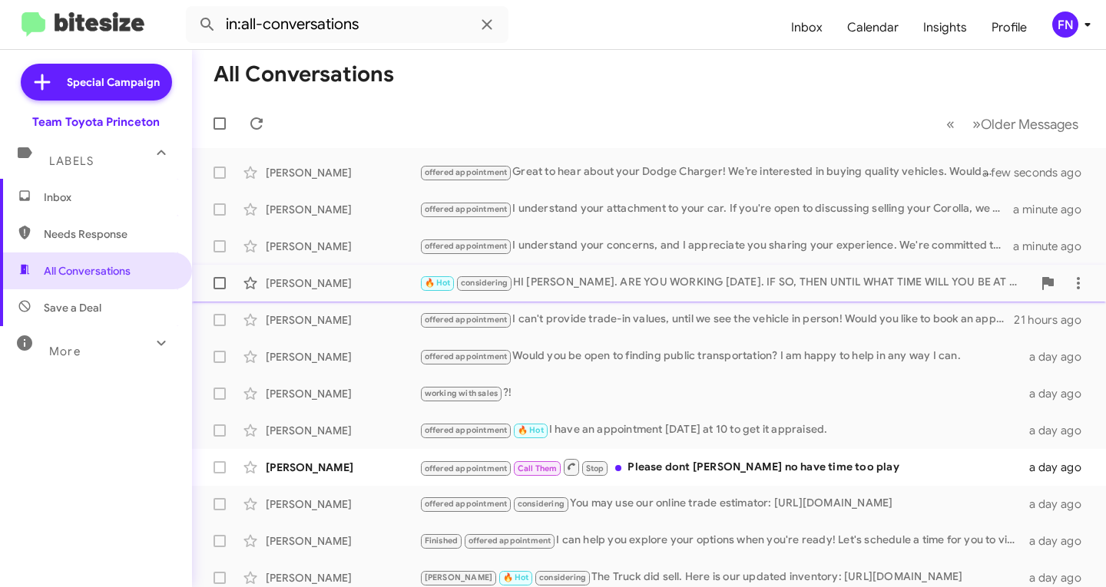
click at [338, 284] on div "[PERSON_NAME]" at bounding box center [343, 283] width 154 height 15
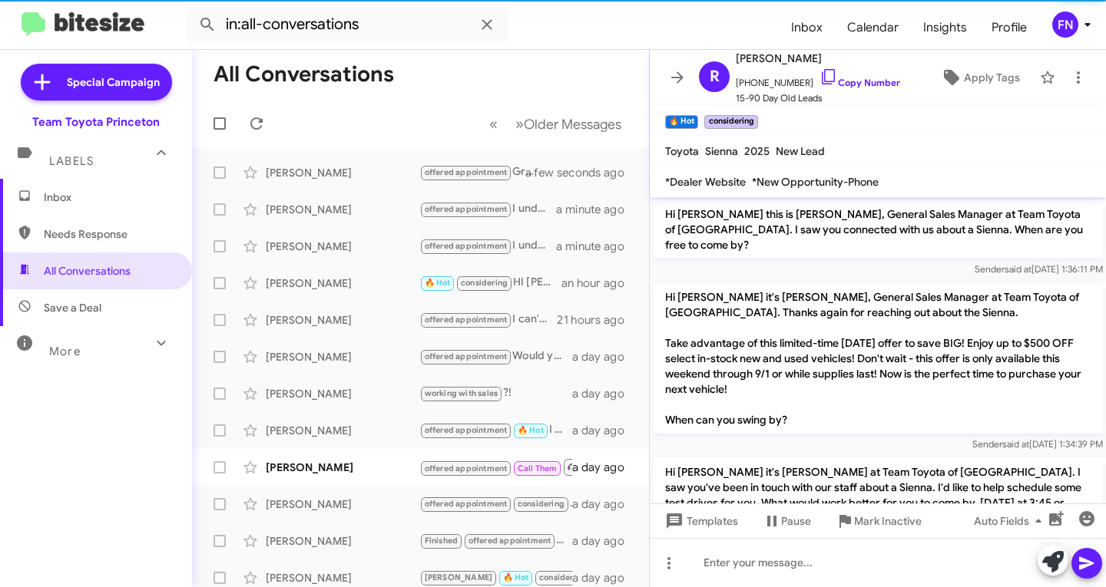
scroll to position [277, 0]
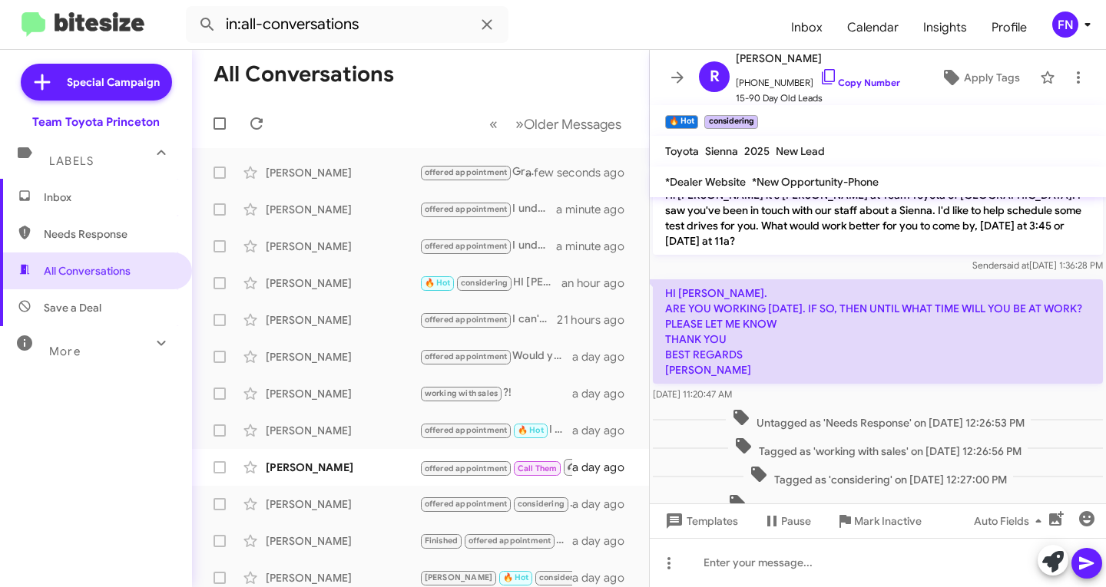
click at [1067, 567] on div at bounding box center [1069, 562] width 65 height 34
click at [1063, 567] on icon at bounding box center [1053, 562] width 22 height 22
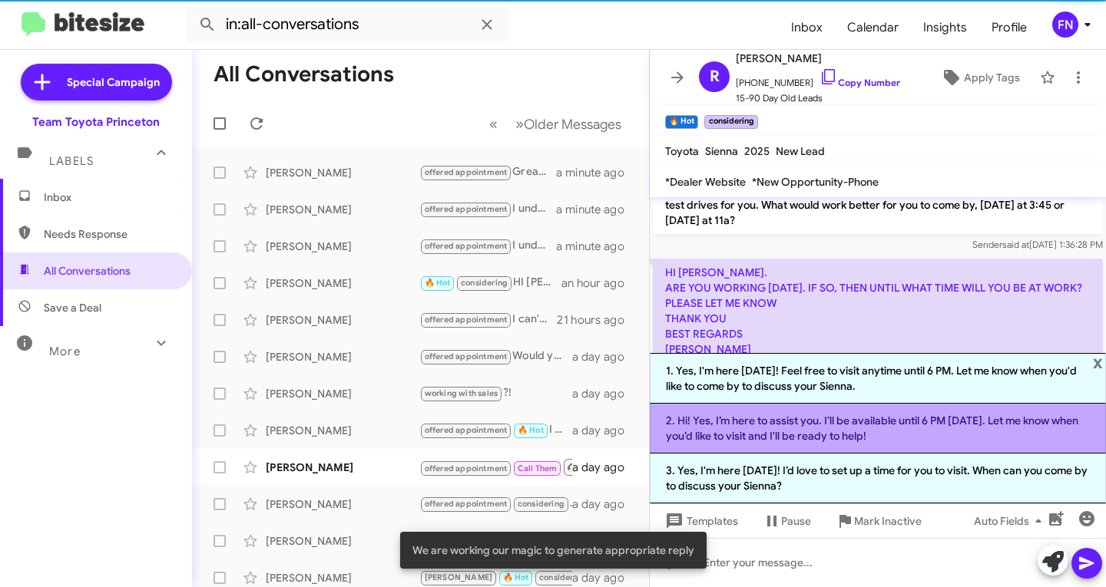
scroll to position [308, 0]
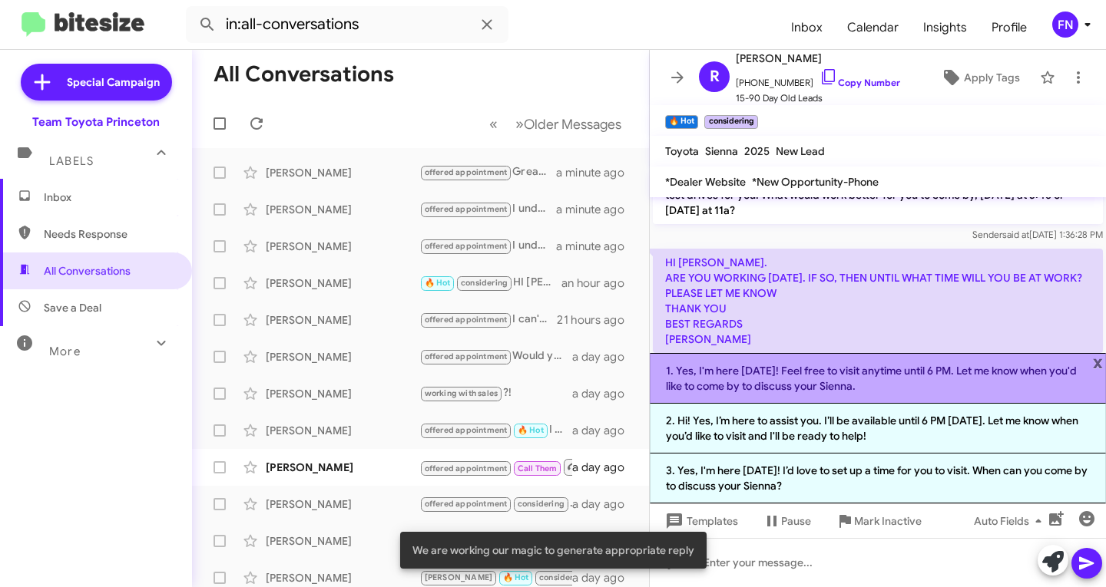
click at [743, 390] on li "1. Yes, I'm here [DATE]! Feel free to visit anytime until 6 PM. Let me know whe…" at bounding box center [878, 378] width 456 height 51
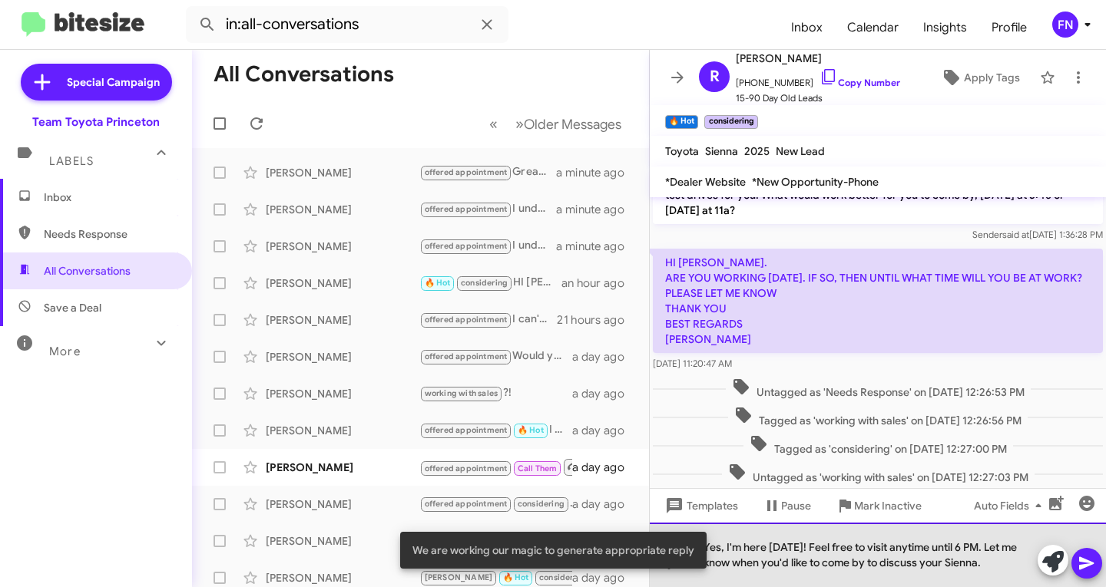
click at [796, 549] on div "Yes, I'm here [DATE]! Feel free to visit anytime until 6 PM. Let me know when y…" at bounding box center [878, 555] width 456 height 65
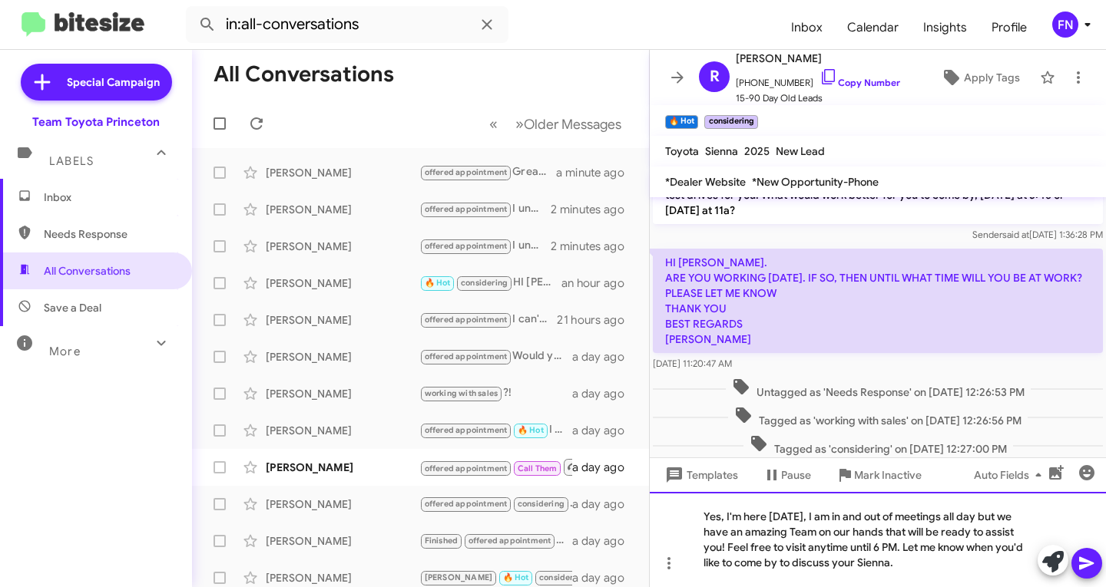
drag, startPoint x: 882, startPoint y: 569, endPoint x: 1017, endPoint y: 531, distance: 140.3
click at [1017, 531] on div "Yes, I'm here [DATE], I am in and out of meetings all day but we have an amazin…" at bounding box center [878, 539] width 456 height 95
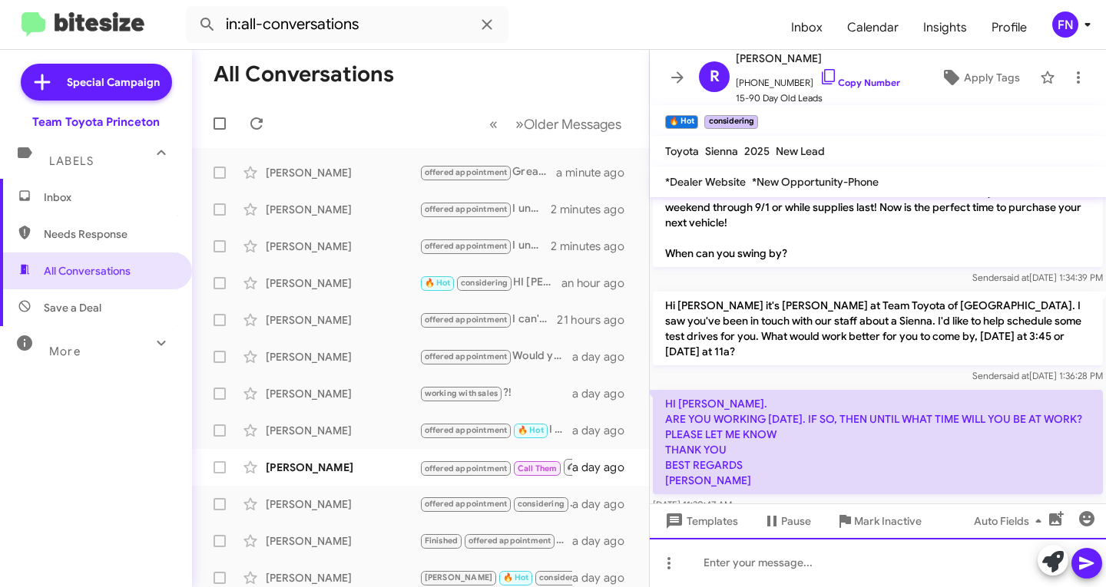
scroll to position [379, 0]
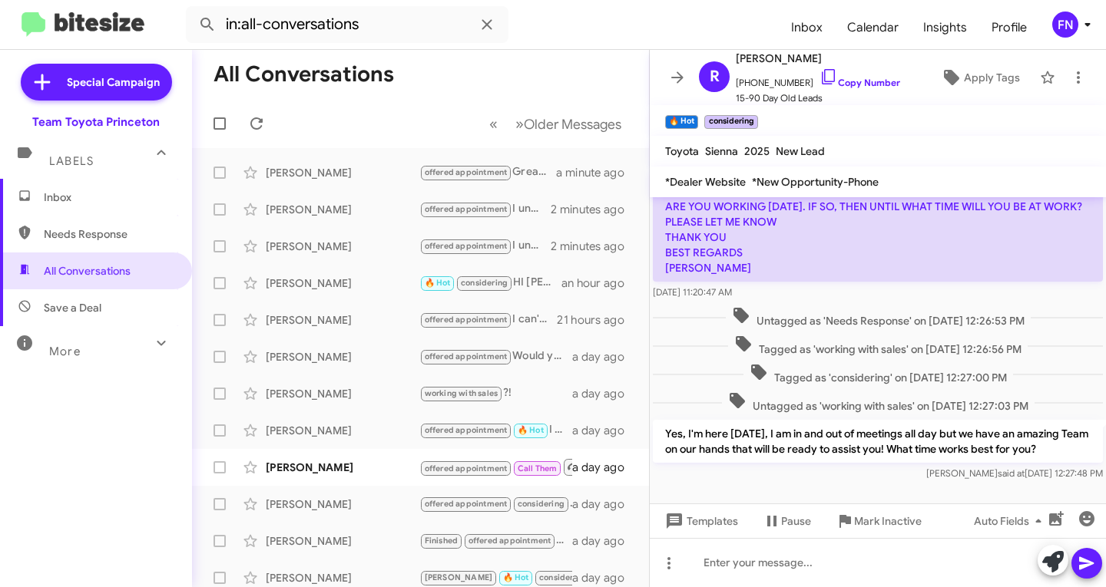
click at [117, 186] on span "Inbox" at bounding box center [96, 197] width 192 height 37
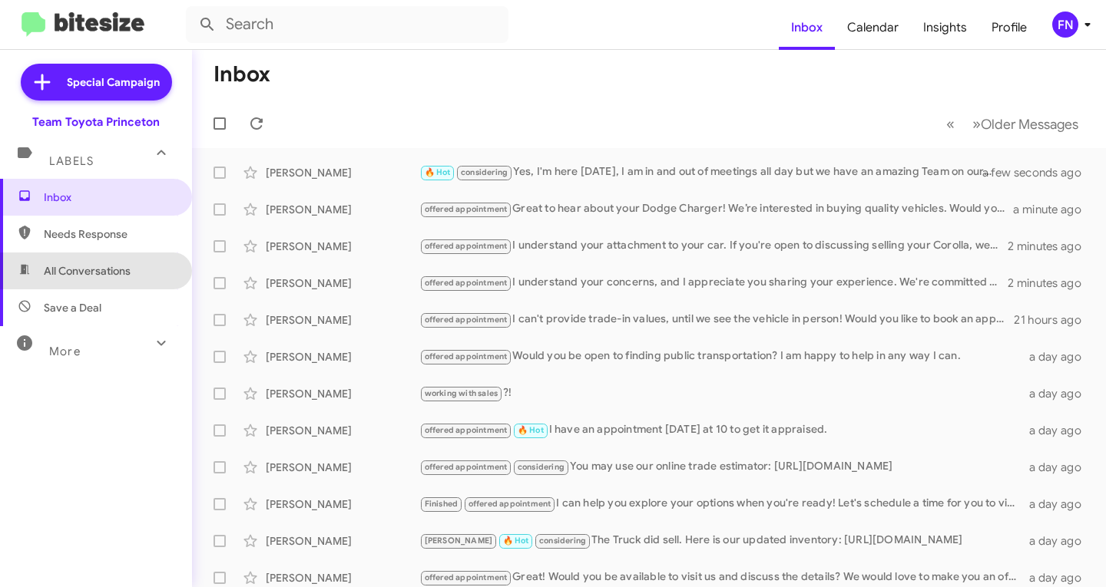
click at [142, 283] on span "All Conversations" at bounding box center [96, 271] width 192 height 37
type input "in:all-conversations"
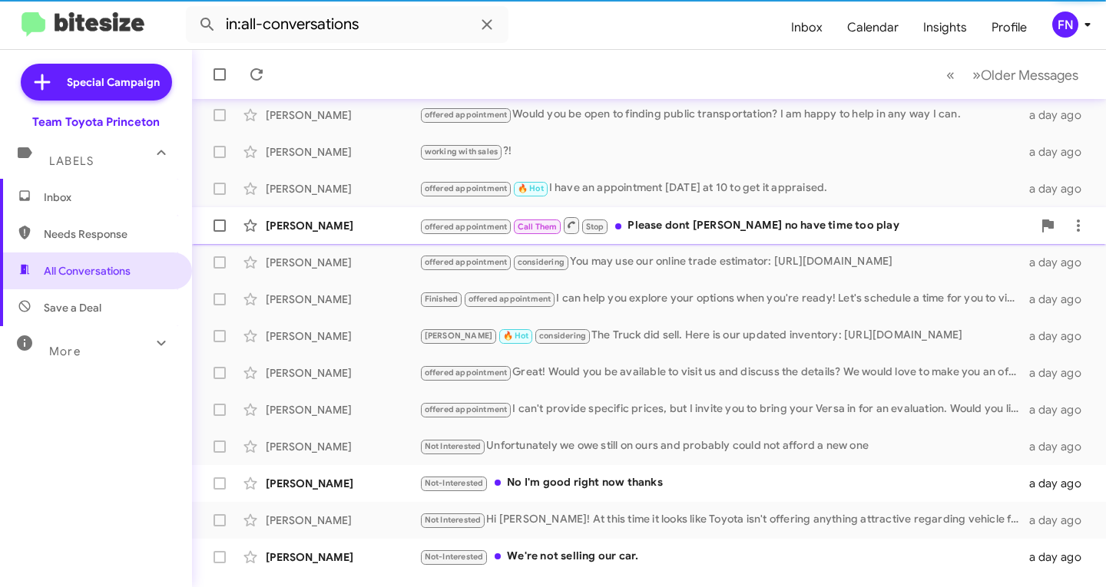
scroll to position [304, 0]
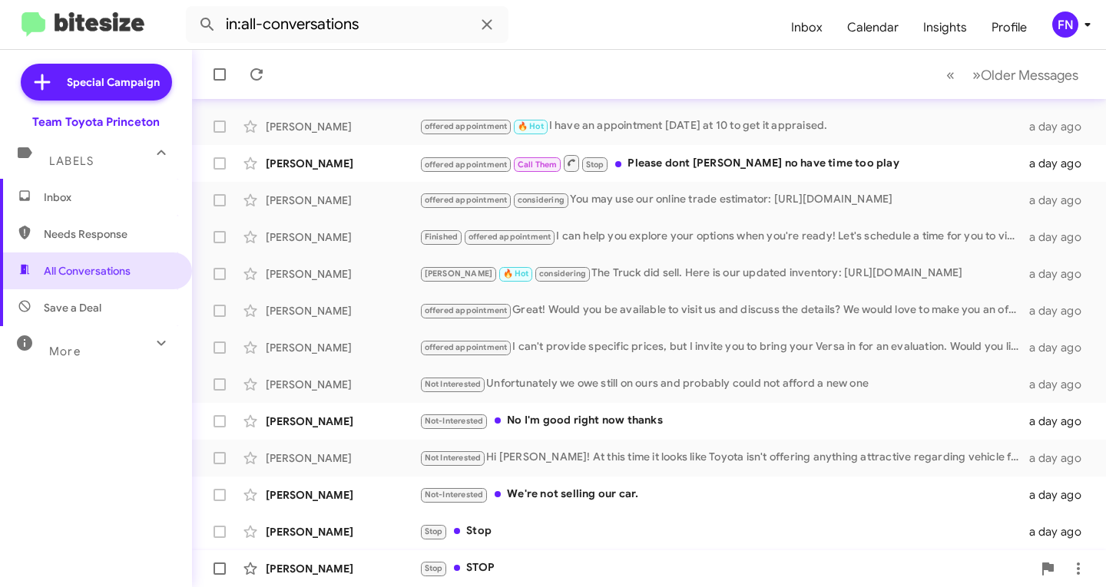
click at [310, 558] on div "[PERSON_NAME] Stop STOP a day ago" at bounding box center [648, 569] width 889 height 31
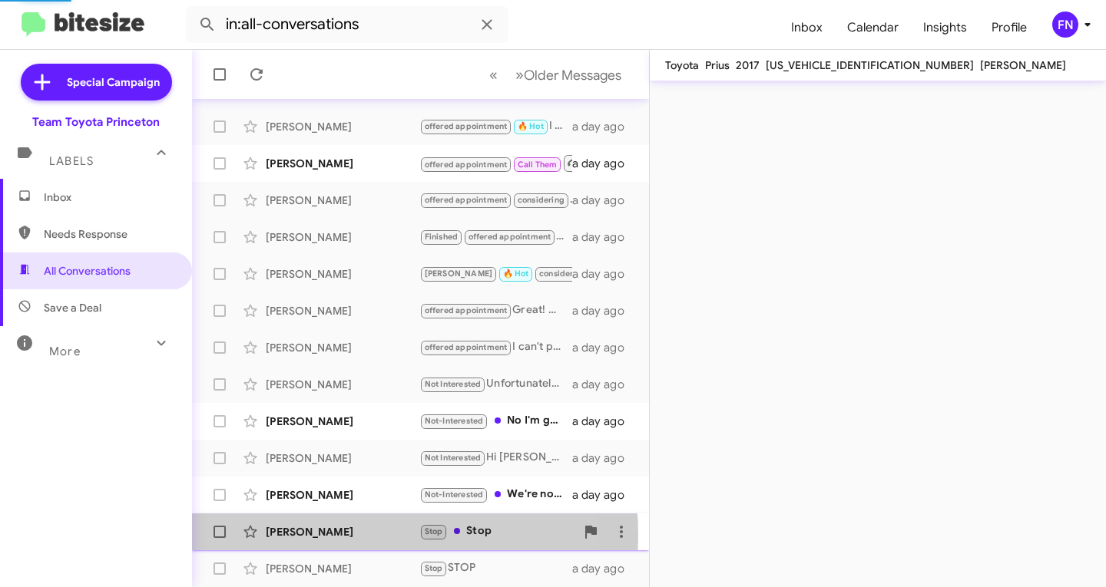
click at [325, 536] on div "[PERSON_NAME]" at bounding box center [343, 531] width 154 height 15
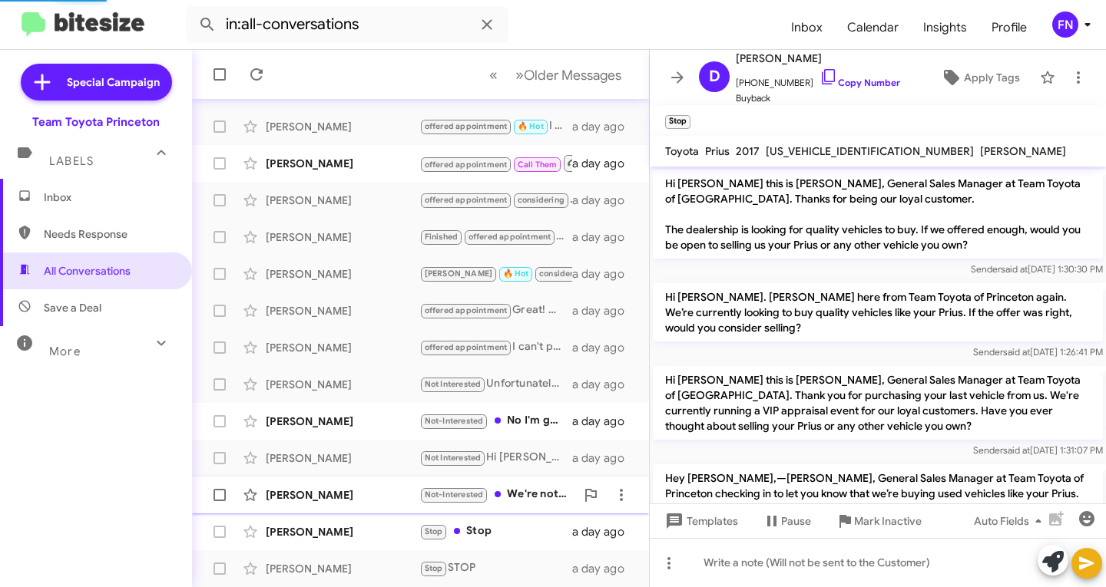
scroll to position [112, 0]
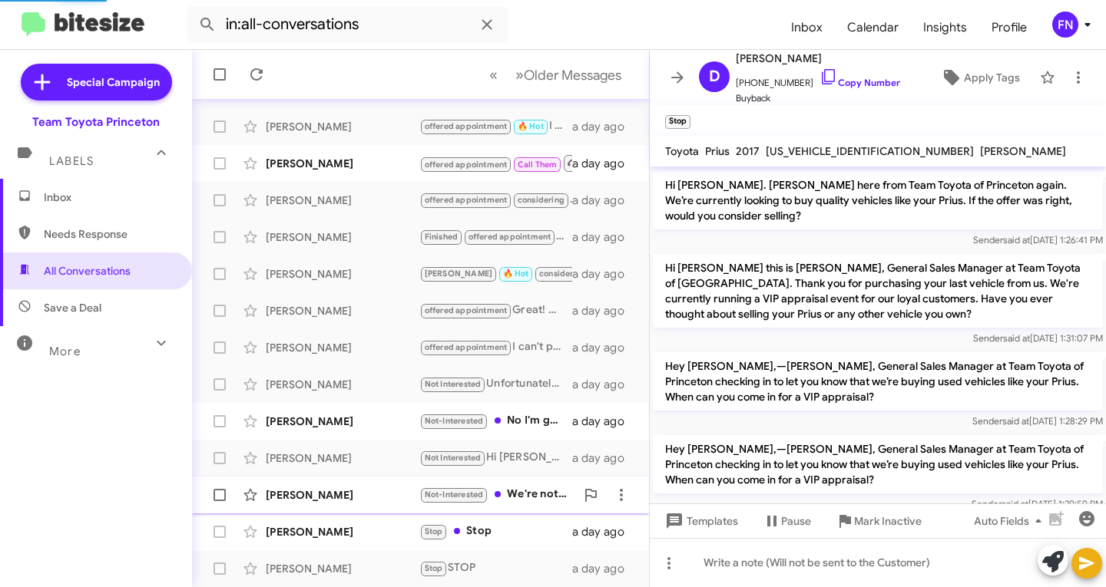
click at [338, 503] on div "[PERSON_NAME] Not-Interested We're not selling our car. a day ago" at bounding box center [420, 495] width 432 height 31
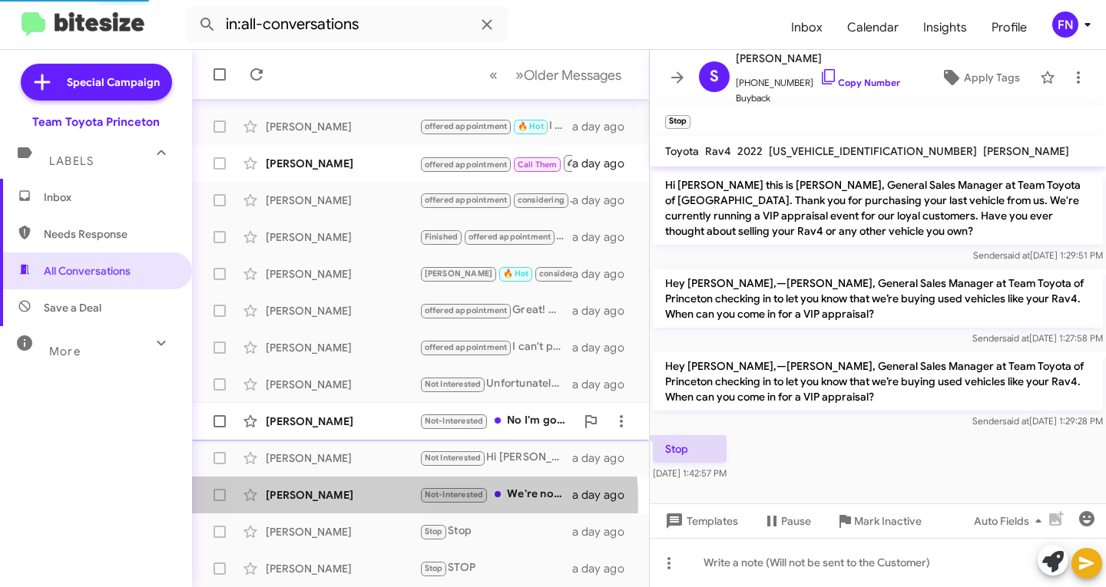
click at [356, 438] on span "[PERSON_NAME] Not-Interested No I'm good right now thanks a day ago" at bounding box center [420, 421] width 457 height 37
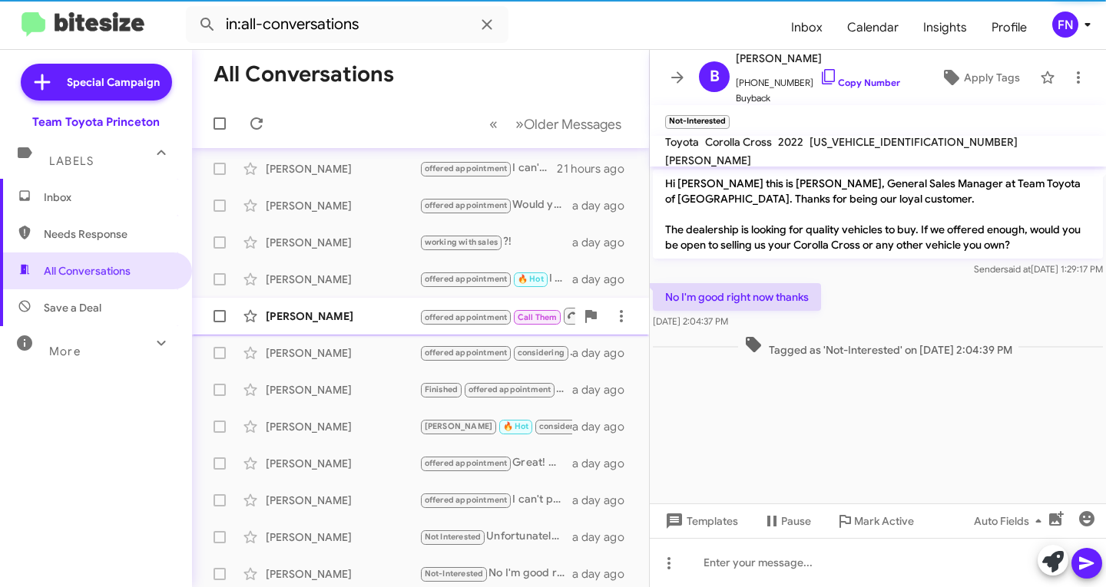
scroll to position [151, 0]
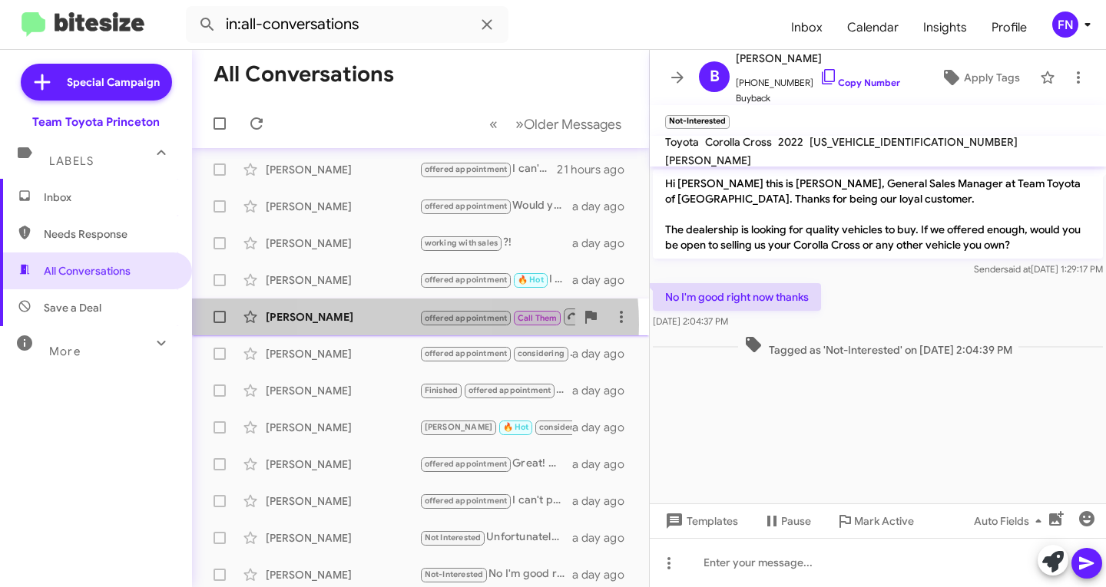
click at [370, 325] on div "[PERSON_NAME] offered appointment Call Them Stop Please dont tex no have time t…" at bounding box center [420, 317] width 432 height 31
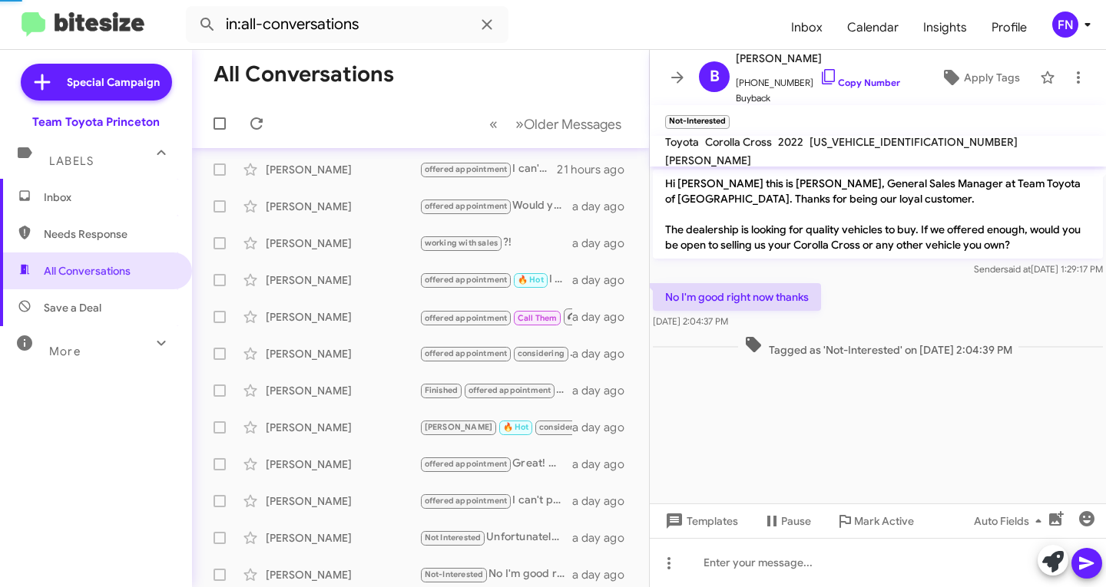
scroll to position [217, 0]
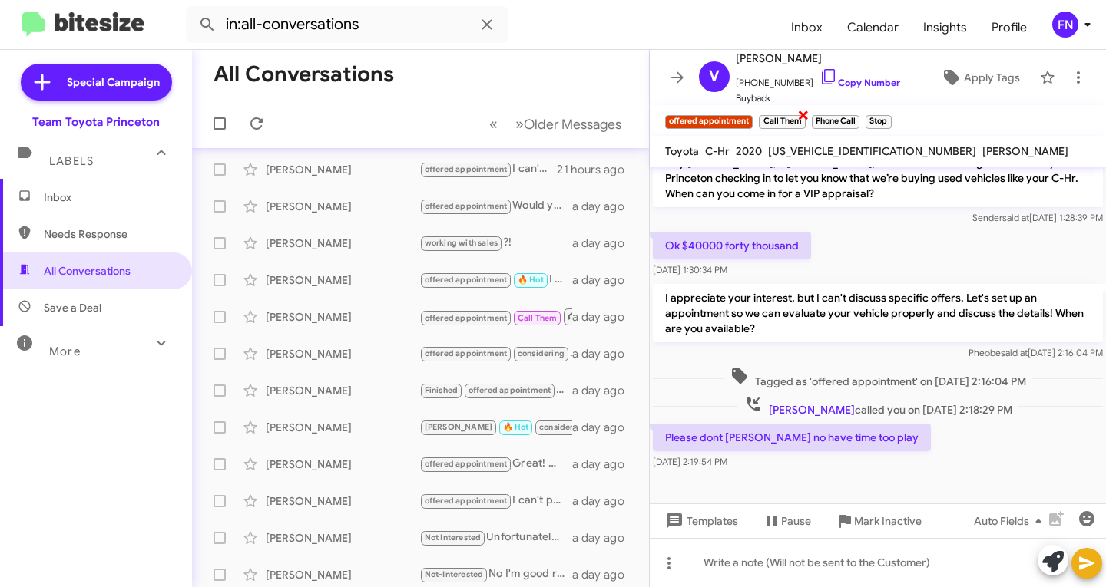
click at [800, 116] on span "×" at bounding box center [803, 114] width 12 height 18
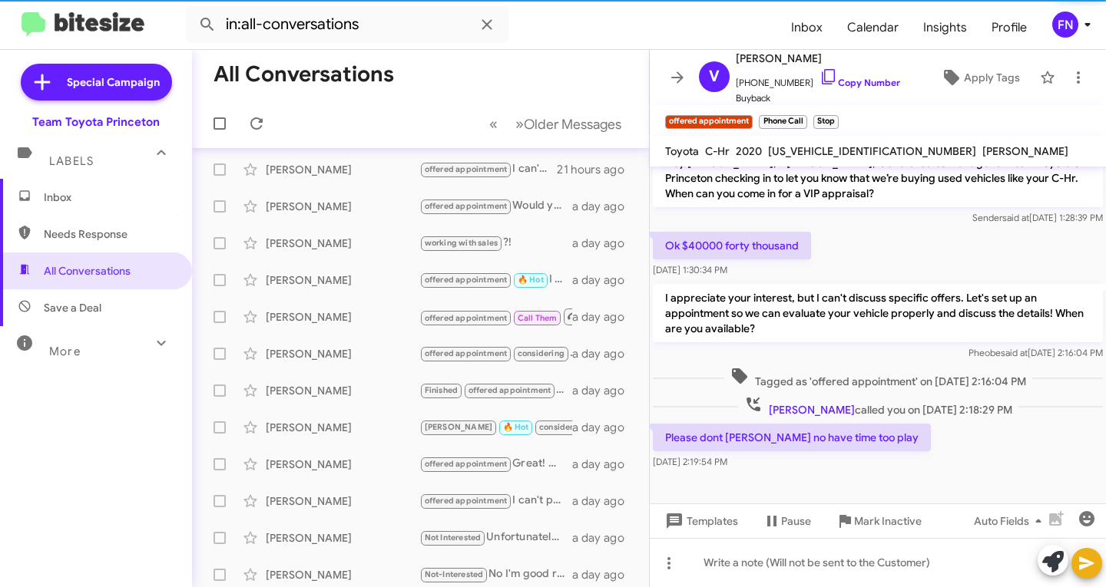
click at [800, 116] on span "×" at bounding box center [803, 114] width 9 height 18
click at [743, 120] on small "offered appointment" at bounding box center [709, 122] width 88 height 14
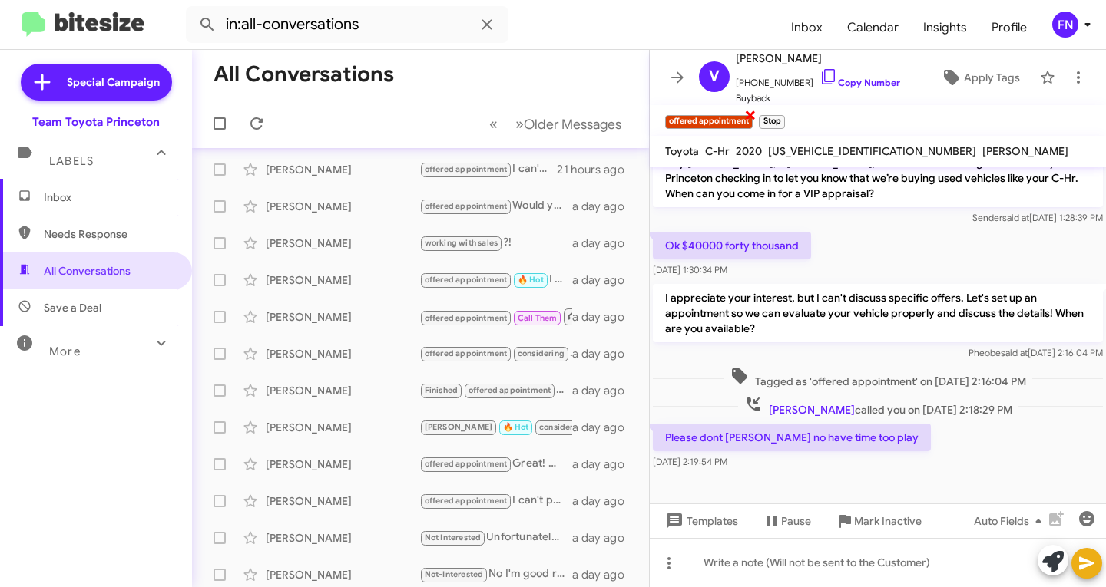
click at [754, 117] on span "×" at bounding box center [750, 114] width 12 height 18
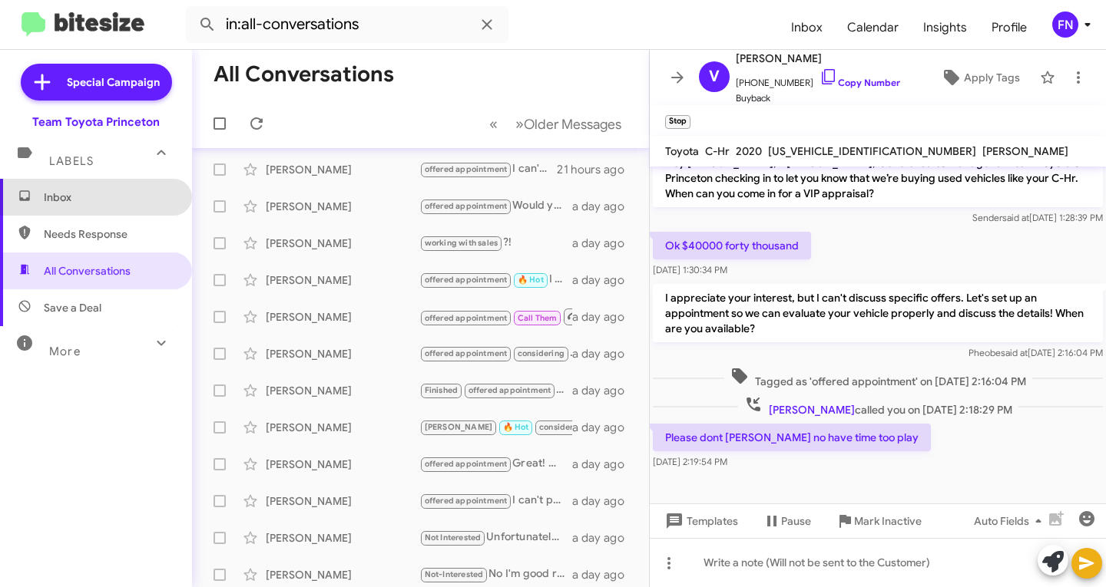
click at [100, 193] on span "Inbox" at bounding box center [109, 197] width 131 height 15
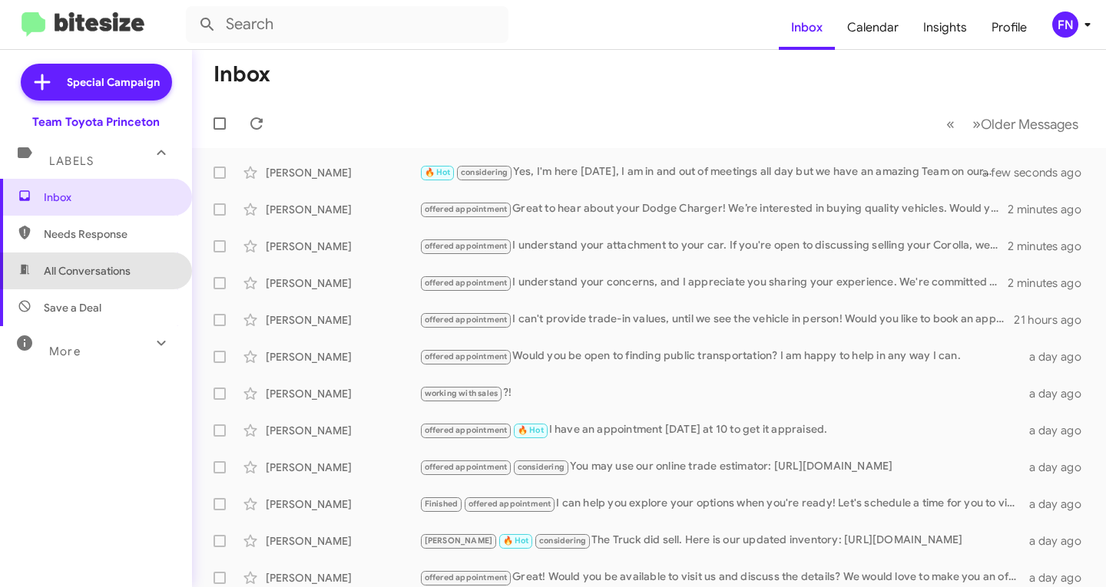
click at [95, 259] on span "All Conversations" at bounding box center [96, 271] width 192 height 37
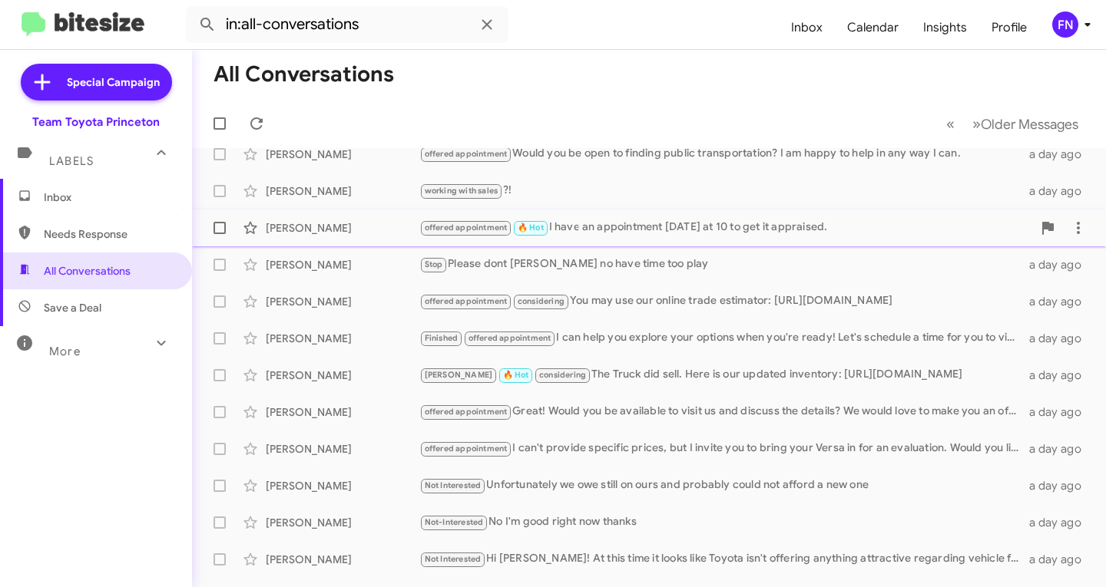
scroll to position [304, 0]
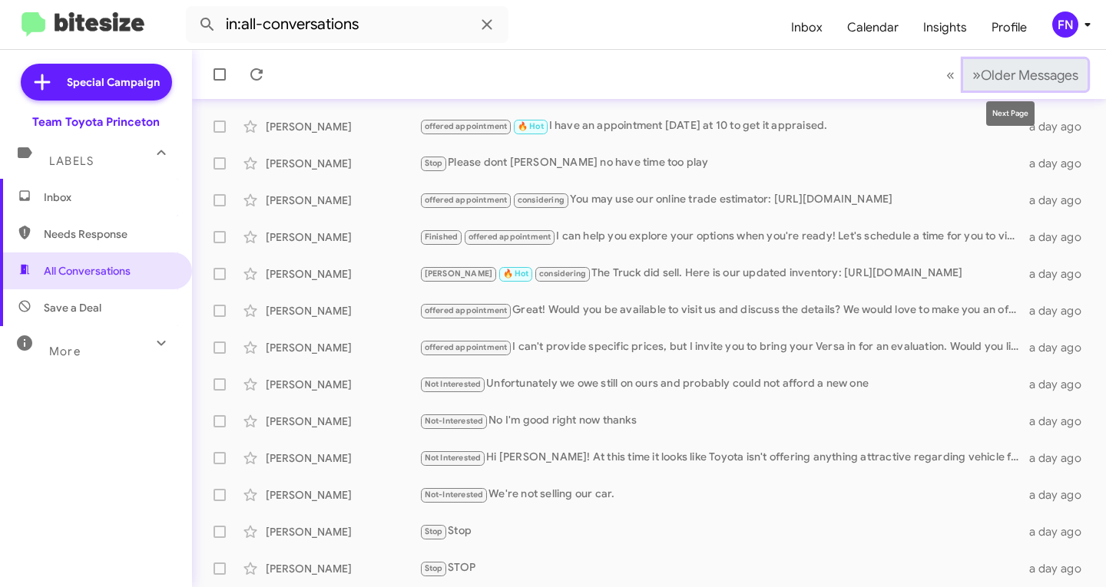
click at [1011, 59] on button "» Next Older Messages" at bounding box center [1025, 74] width 124 height 31
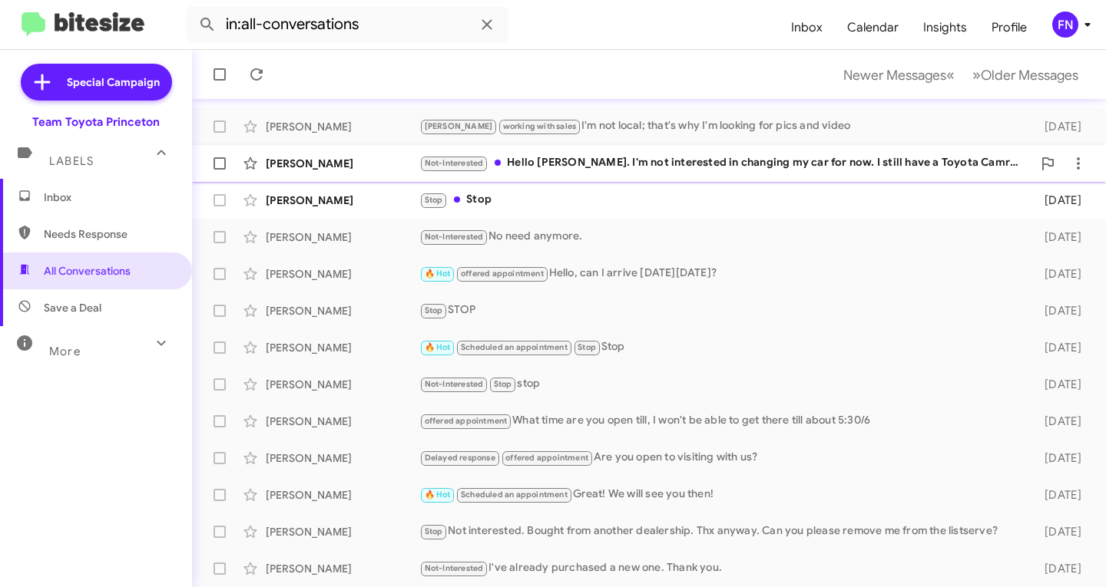
click at [574, 178] on div "[PERSON_NAME] Not-Interested Hello [PERSON_NAME]. I'm not interested in changin…" at bounding box center [648, 163] width 889 height 31
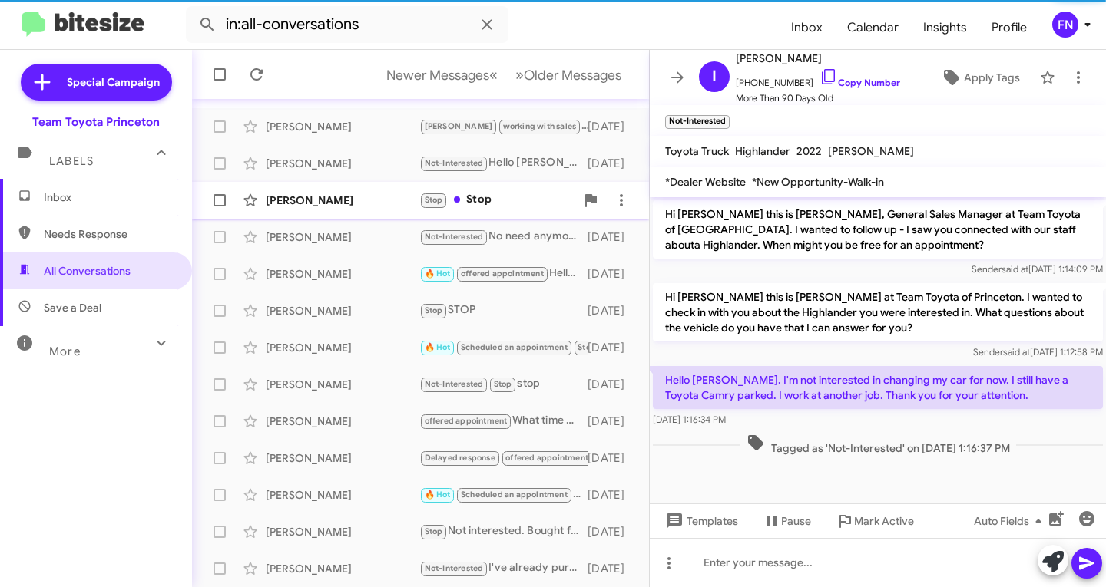
click at [488, 205] on div "Stop Stop" at bounding box center [497, 200] width 156 height 18
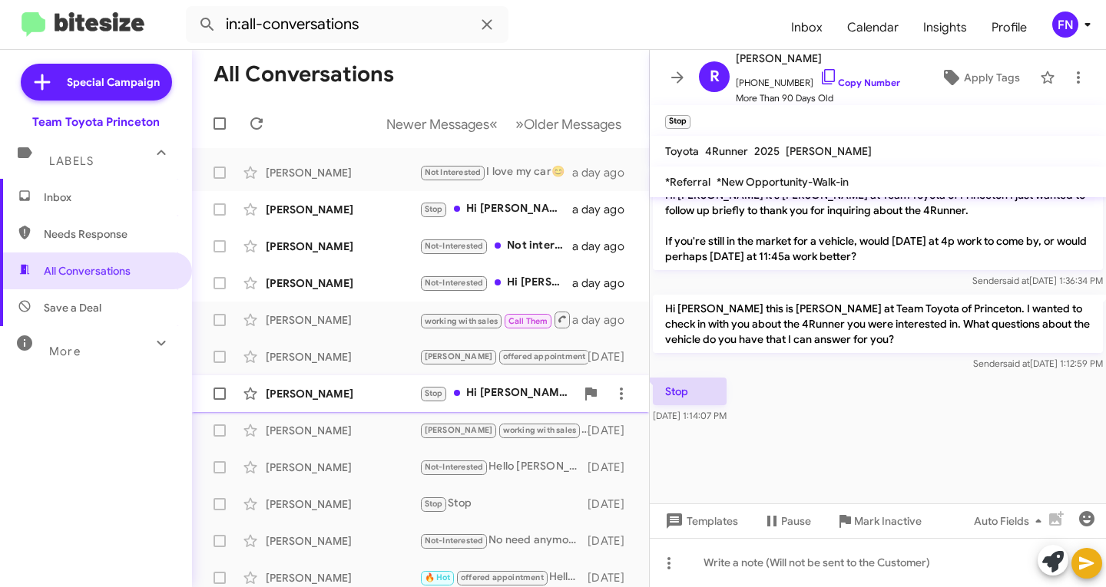
click at [325, 395] on div "[PERSON_NAME]" at bounding box center [343, 393] width 154 height 15
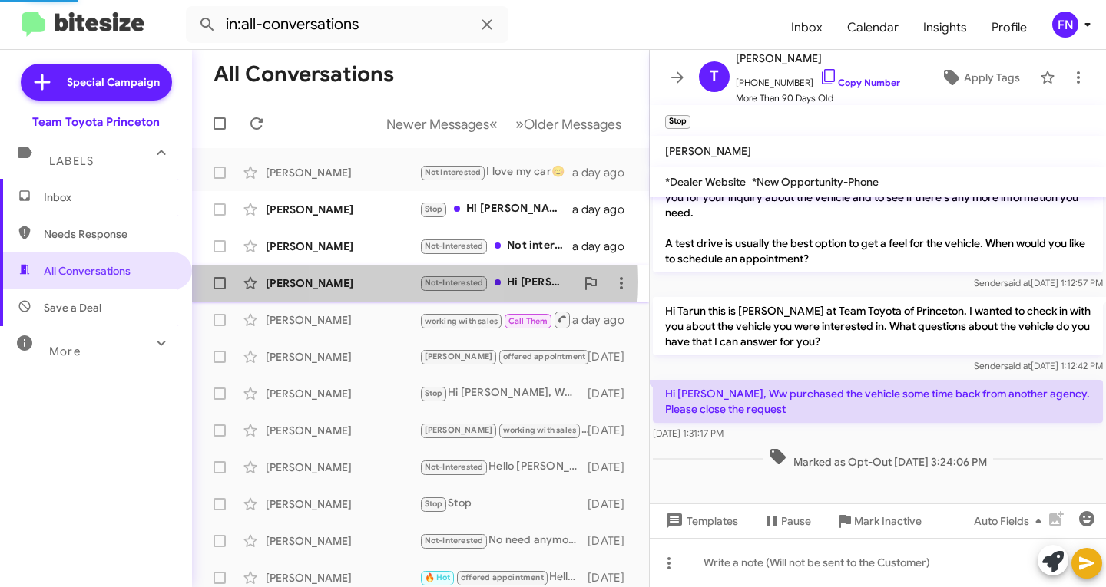
scroll to position [364, 0]
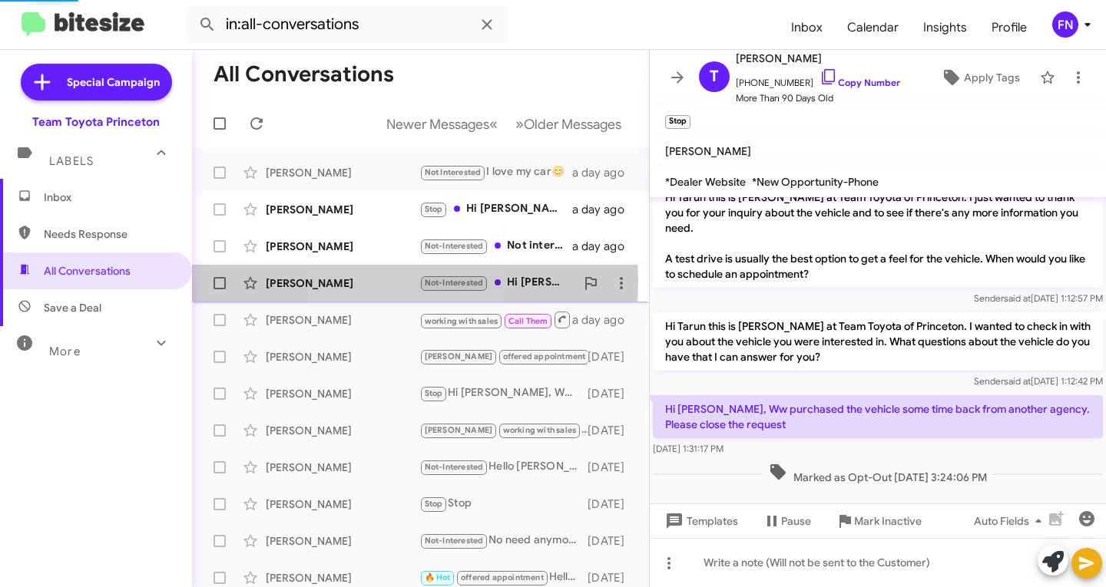
click at [376, 282] on div "[PERSON_NAME]" at bounding box center [343, 283] width 154 height 15
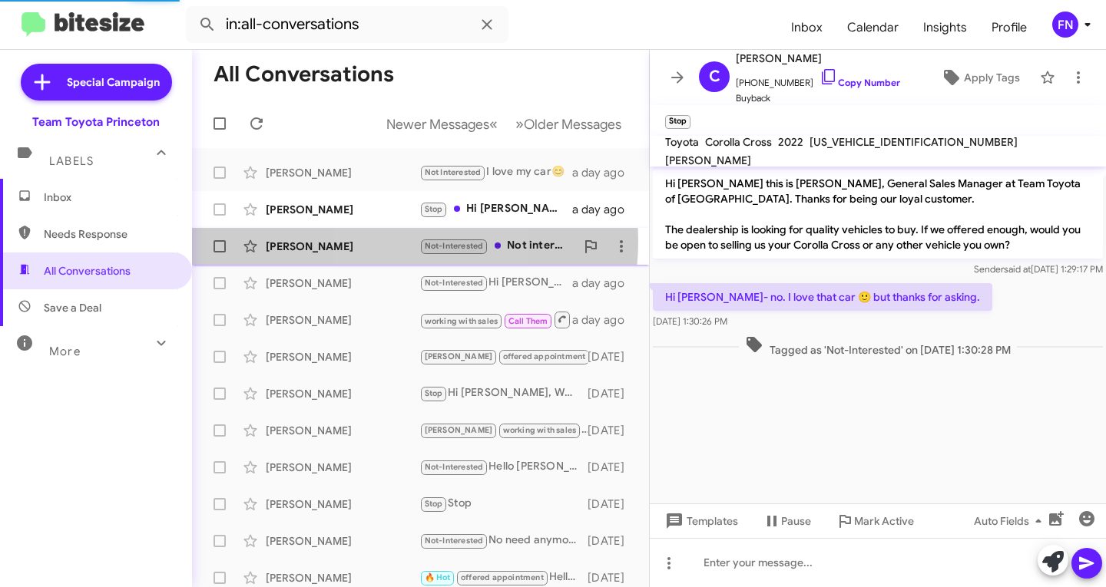
click at [388, 241] on div "[PERSON_NAME]" at bounding box center [343, 246] width 154 height 15
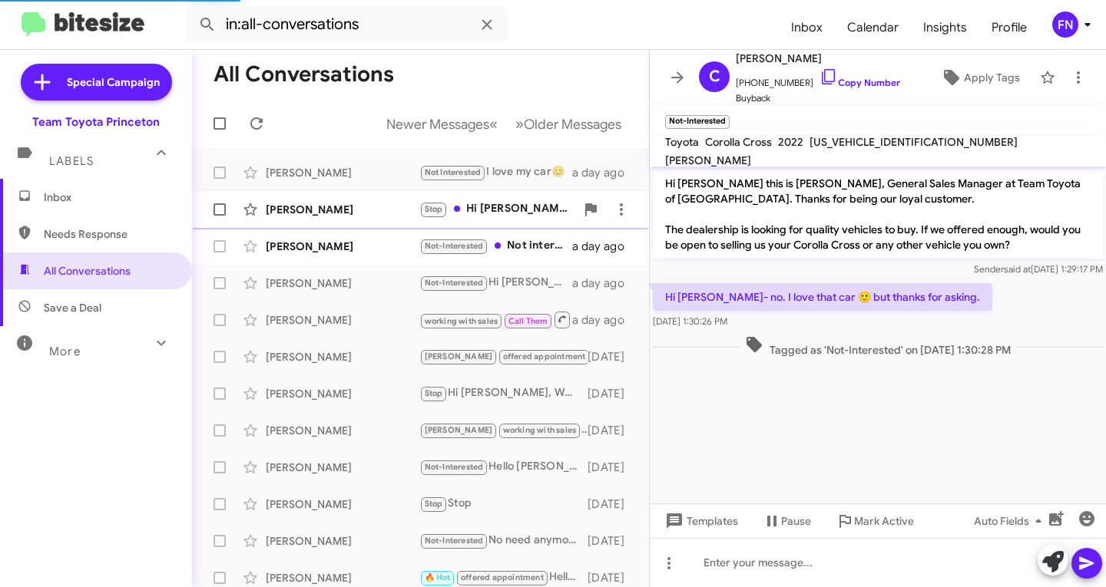
click at [389, 207] on div "[PERSON_NAME]" at bounding box center [343, 209] width 154 height 15
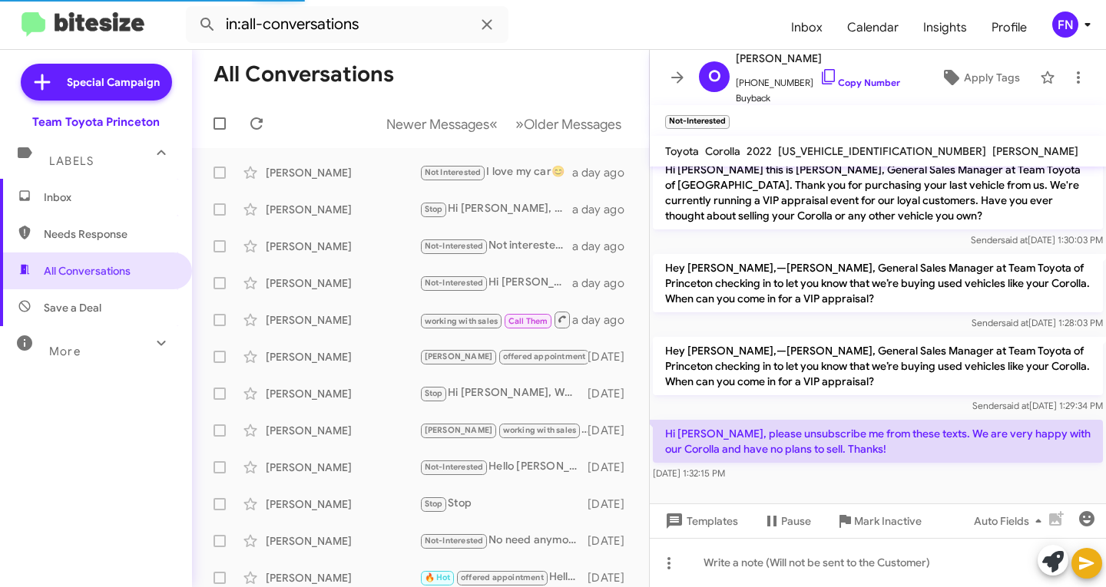
scroll to position [127, 0]
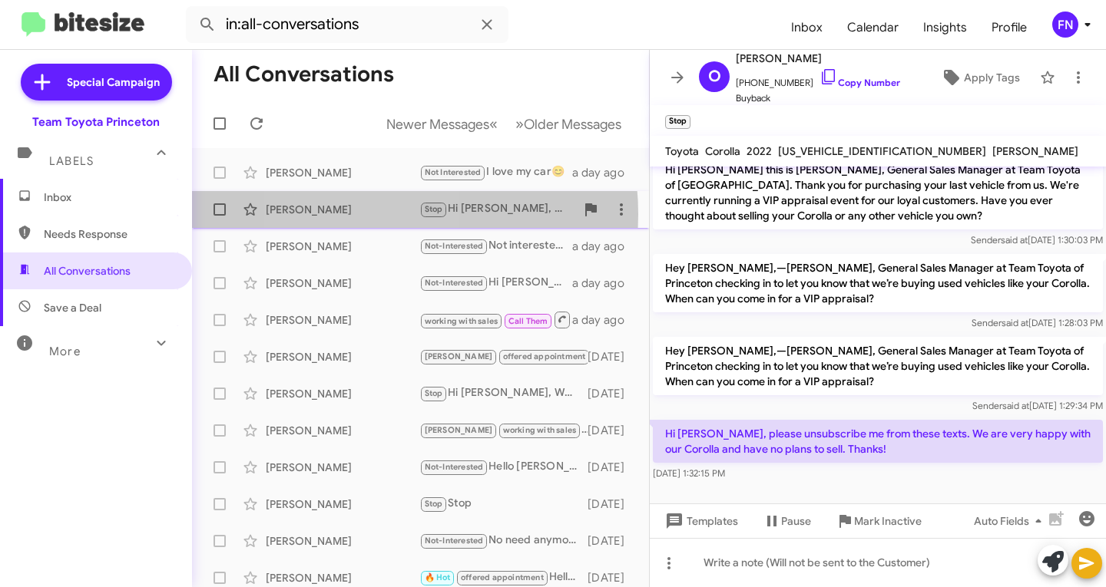
click at [353, 214] on div "[PERSON_NAME]" at bounding box center [343, 209] width 154 height 15
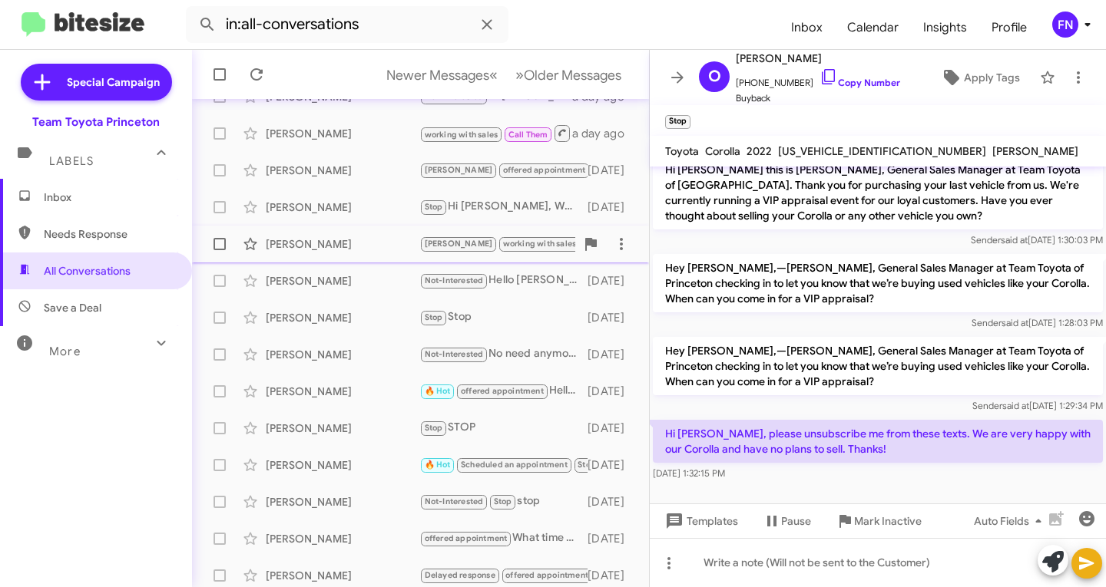
scroll to position [304, 0]
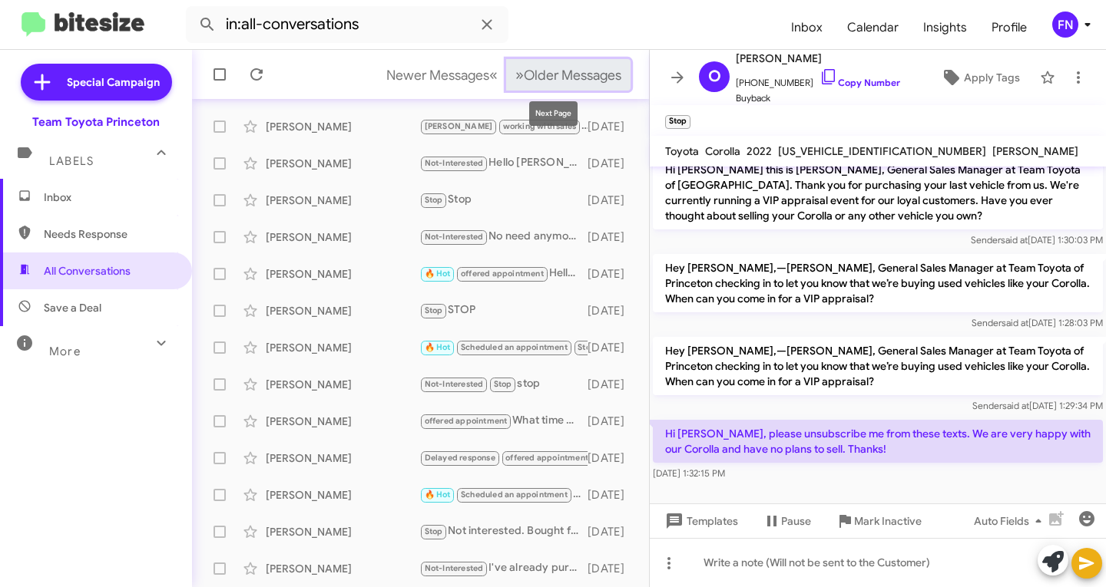
click at [551, 87] on button "» Next Older Messages" at bounding box center [568, 74] width 124 height 31
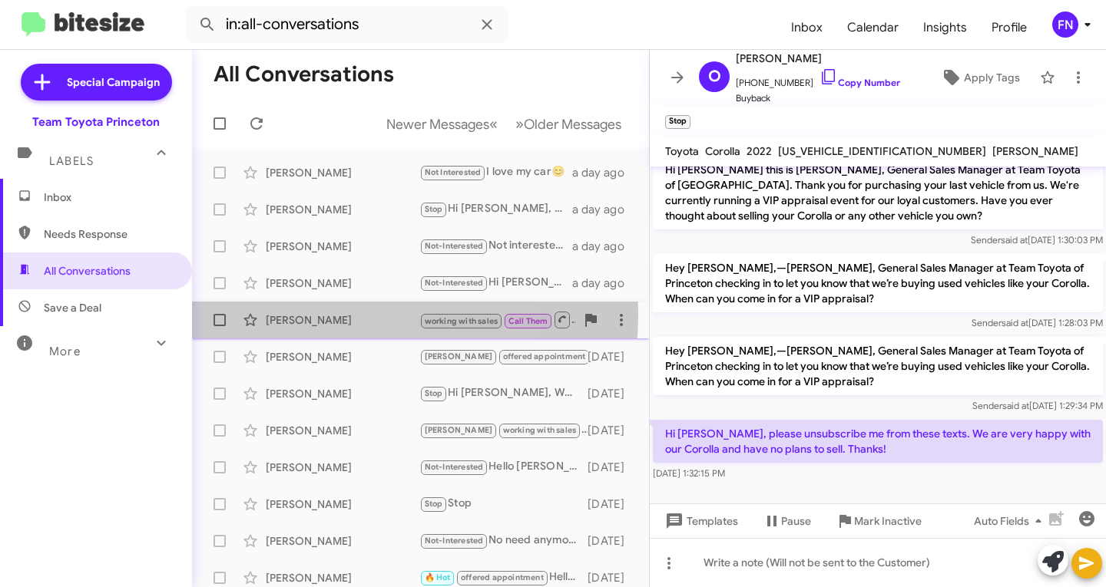
click at [296, 315] on div "[PERSON_NAME]" at bounding box center [343, 320] width 154 height 15
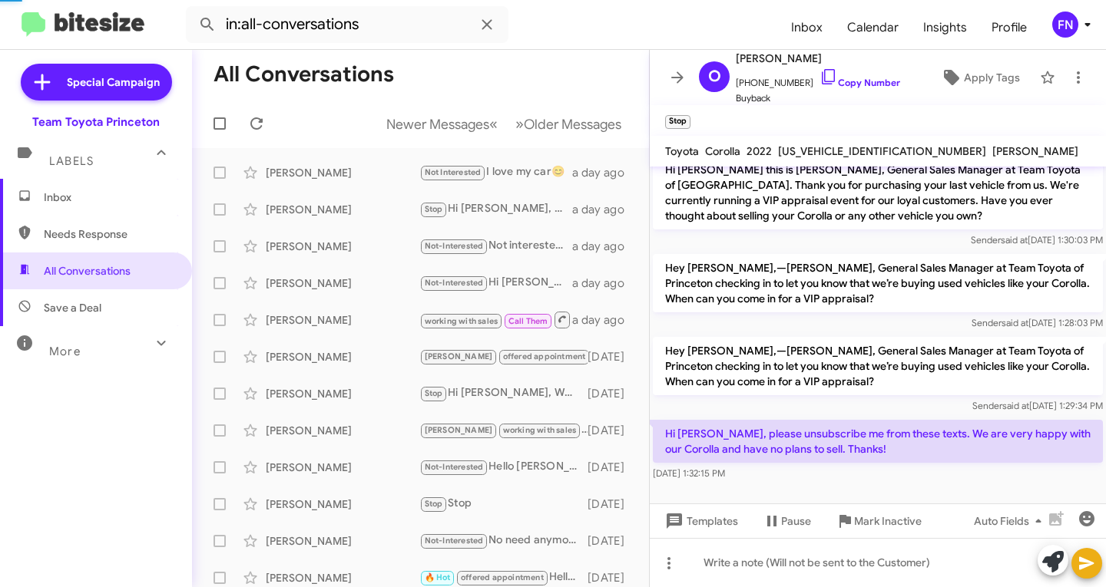
scroll to position [858, 0]
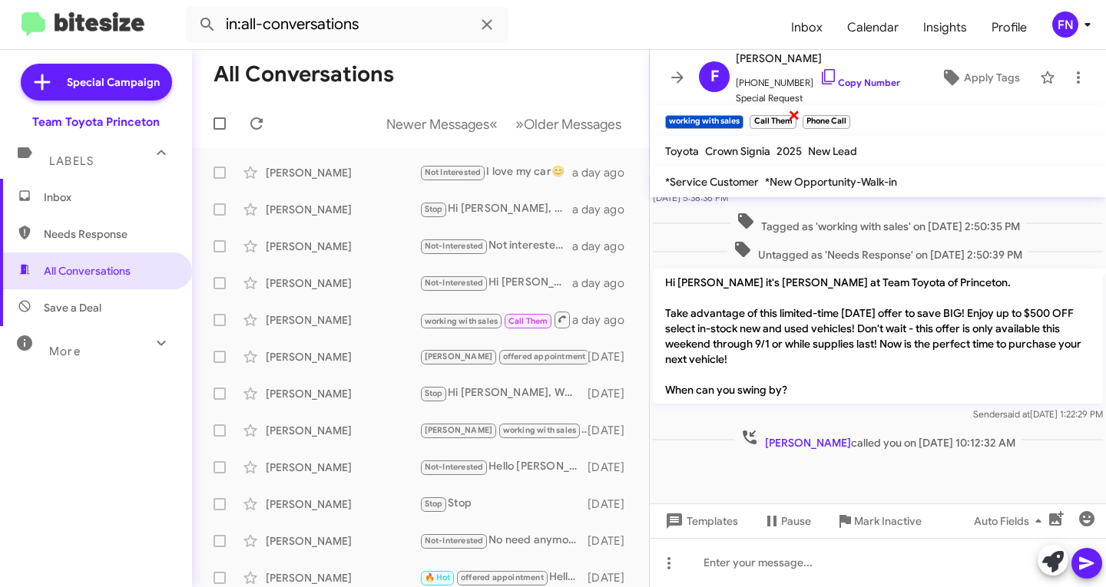
click at [786, 117] on small "Call Them" at bounding box center [772, 122] width 46 height 14
click at [793, 119] on span "×" at bounding box center [794, 114] width 12 height 18
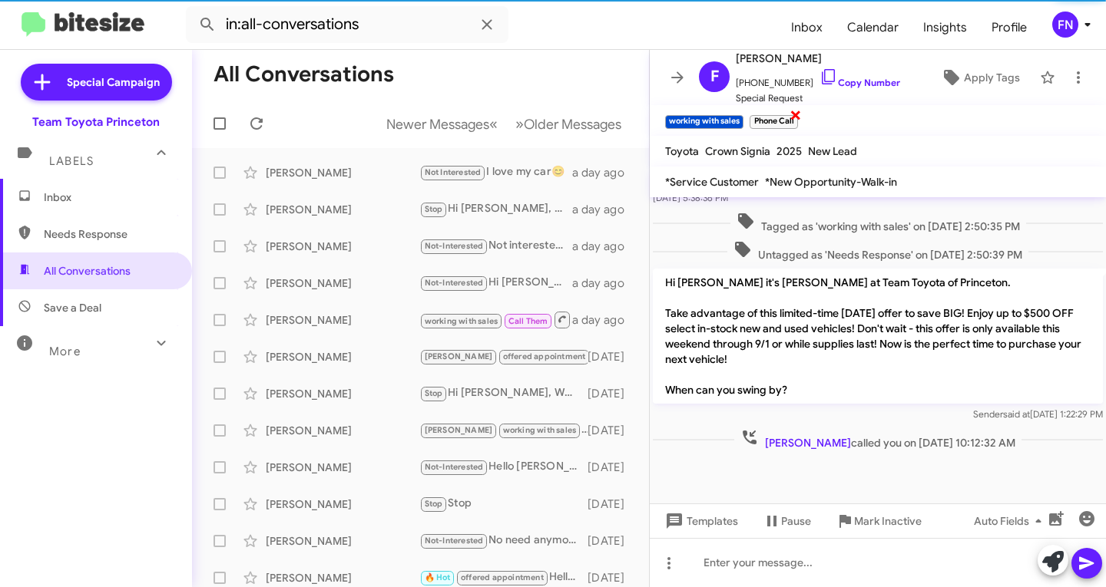
click at [794, 119] on span "×" at bounding box center [795, 114] width 12 height 18
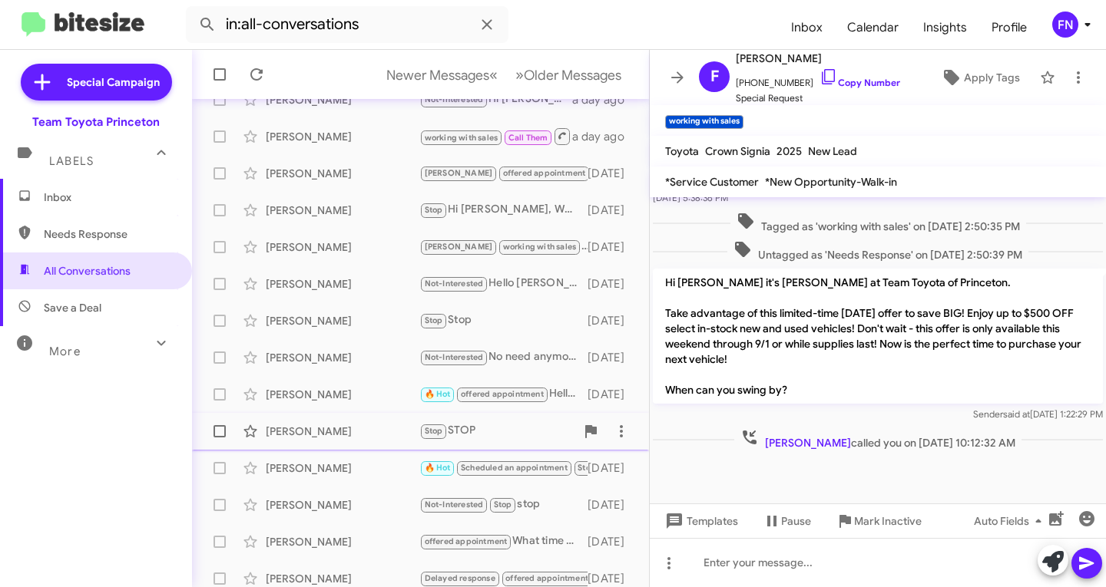
scroll to position [304, 0]
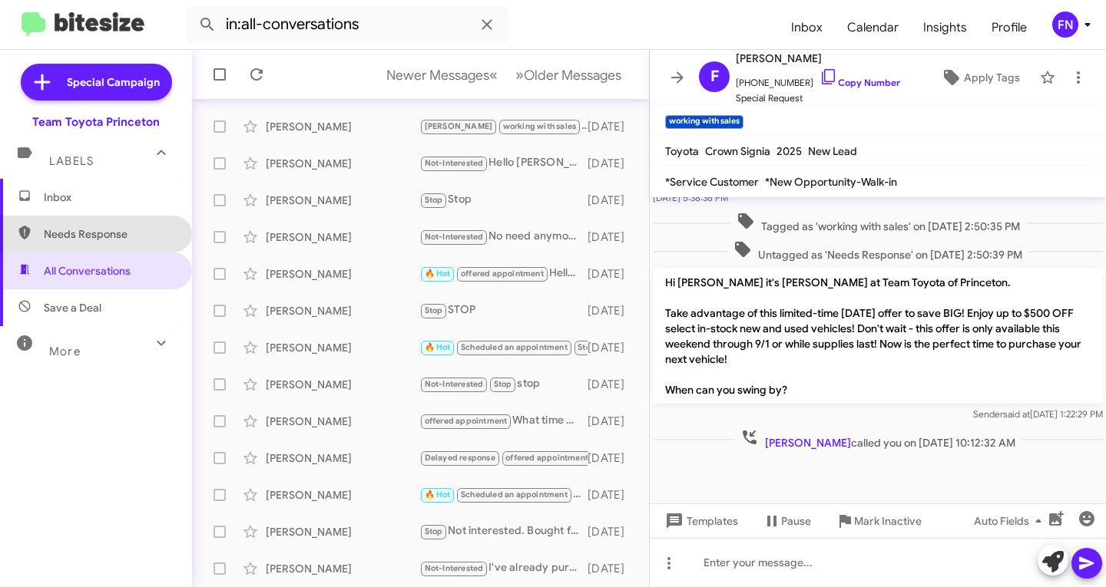
click at [98, 225] on span "Needs Response" at bounding box center [96, 234] width 192 height 37
type input "in:needs-response"
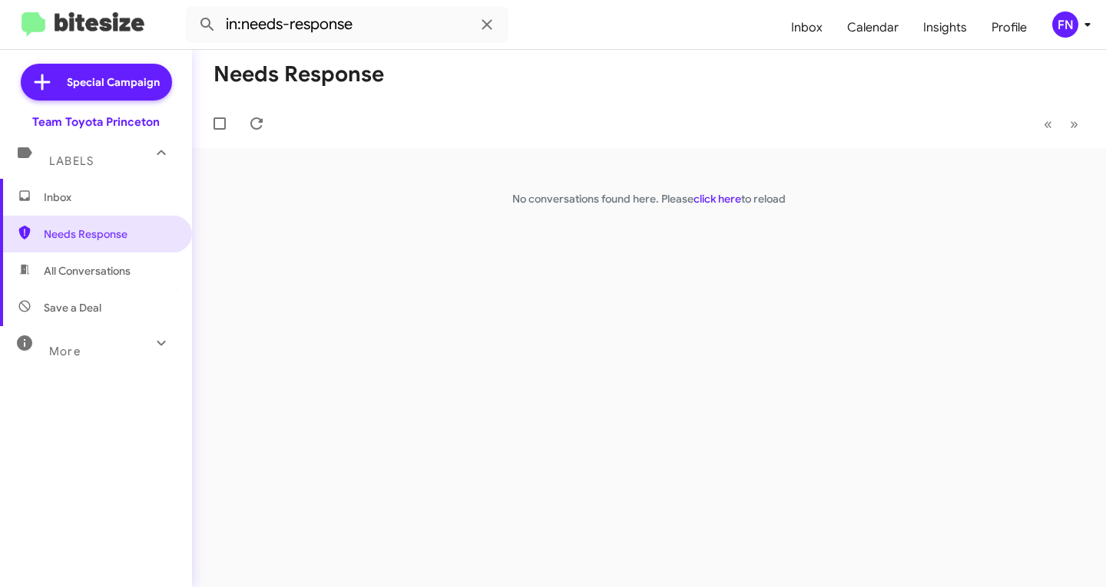
click at [157, 197] on span "Inbox" at bounding box center [109, 197] width 131 height 15
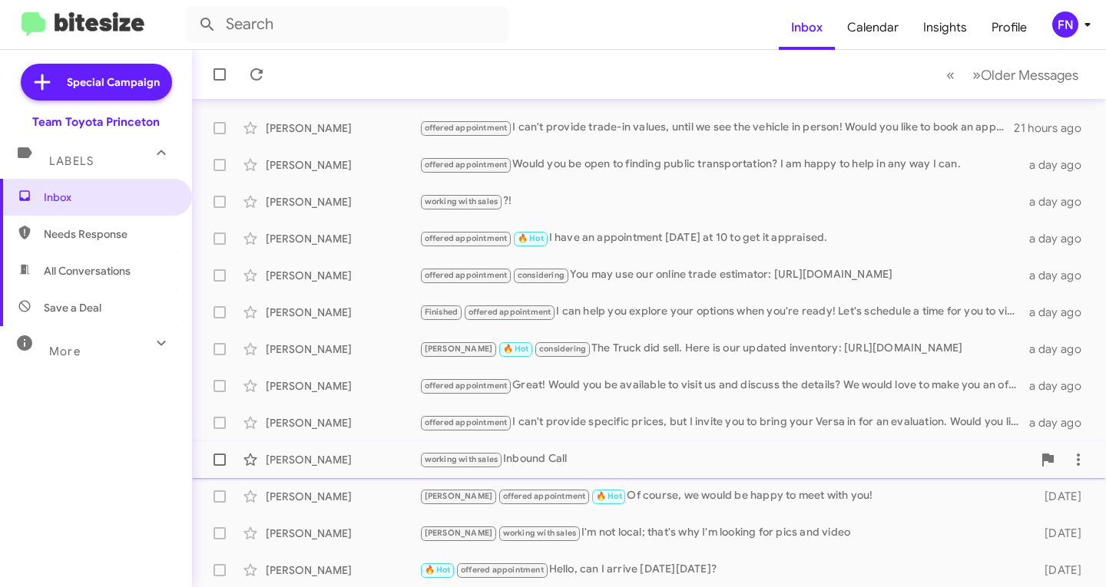
scroll to position [304, 0]
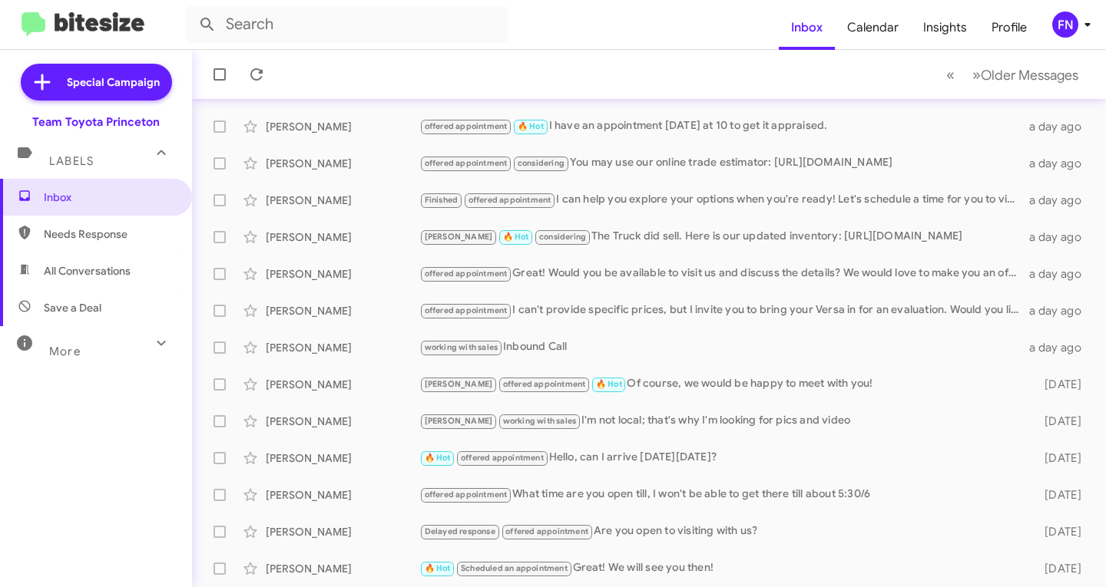
click at [1064, 19] on div "FN" at bounding box center [1065, 25] width 26 height 26
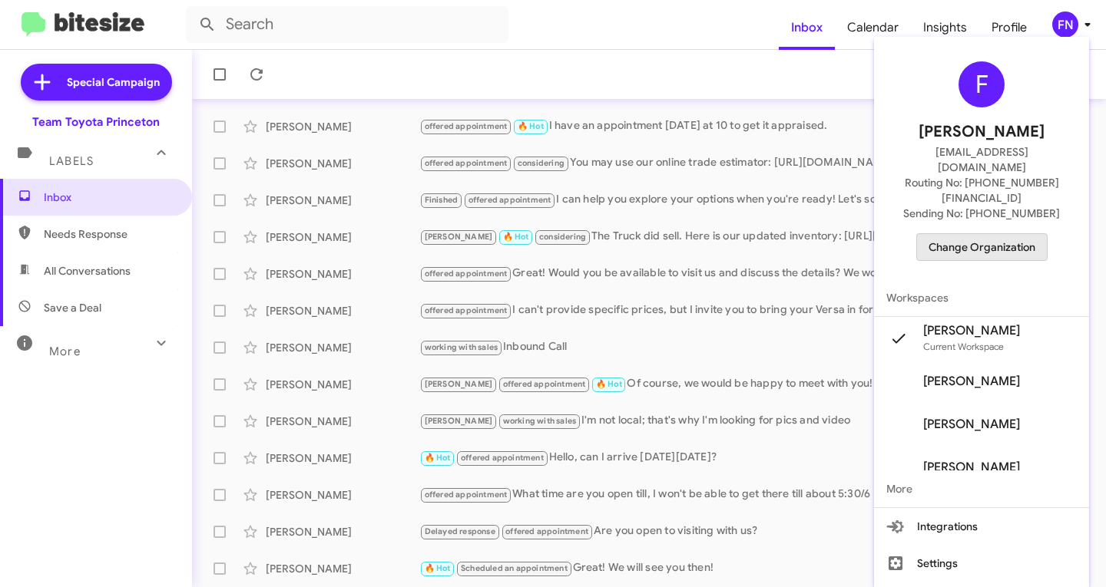
click at [979, 234] on span "Change Organization" at bounding box center [981, 247] width 107 height 26
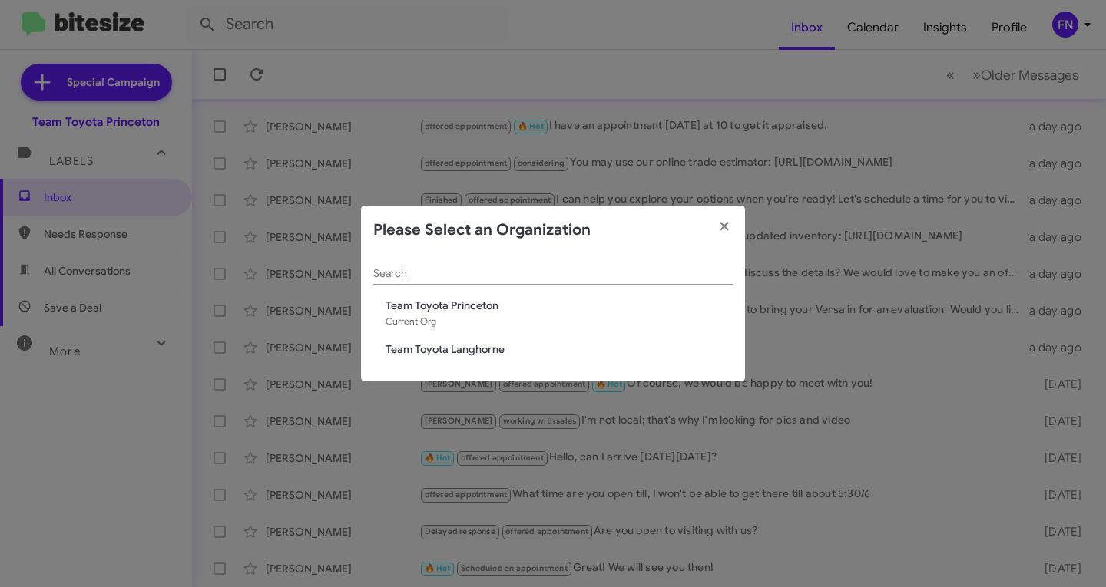
click at [483, 349] on span "Team Toyota Langhorne" at bounding box center [558, 349] width 347 height 15
